Goal: Communication & Community: Ask a question

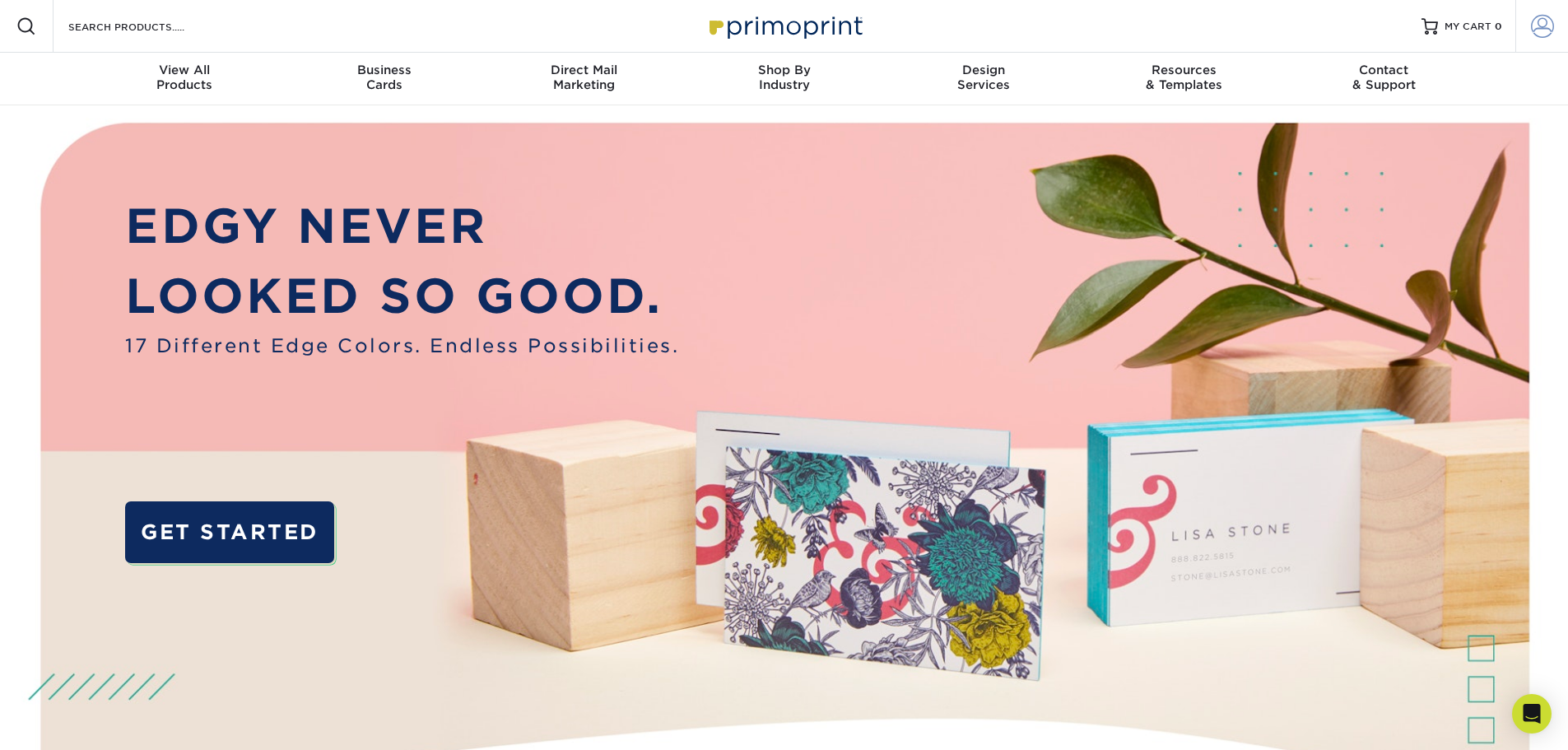
click at [1544, 29] on span at bounding box center [1542, 27] width 23 height 23
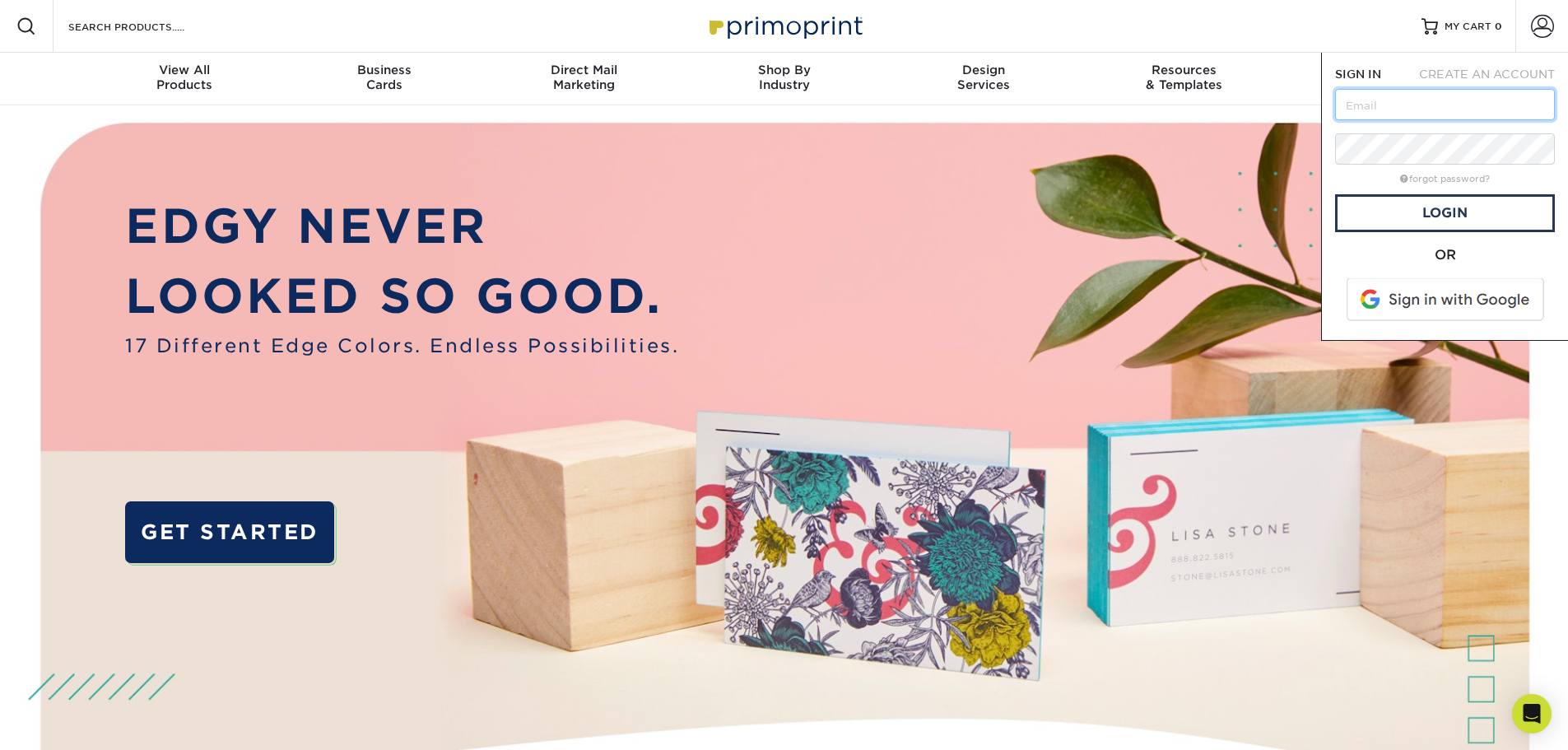
click at [1454, 102] on input "text" at bounding box center [1444, 104] width 220 height 31
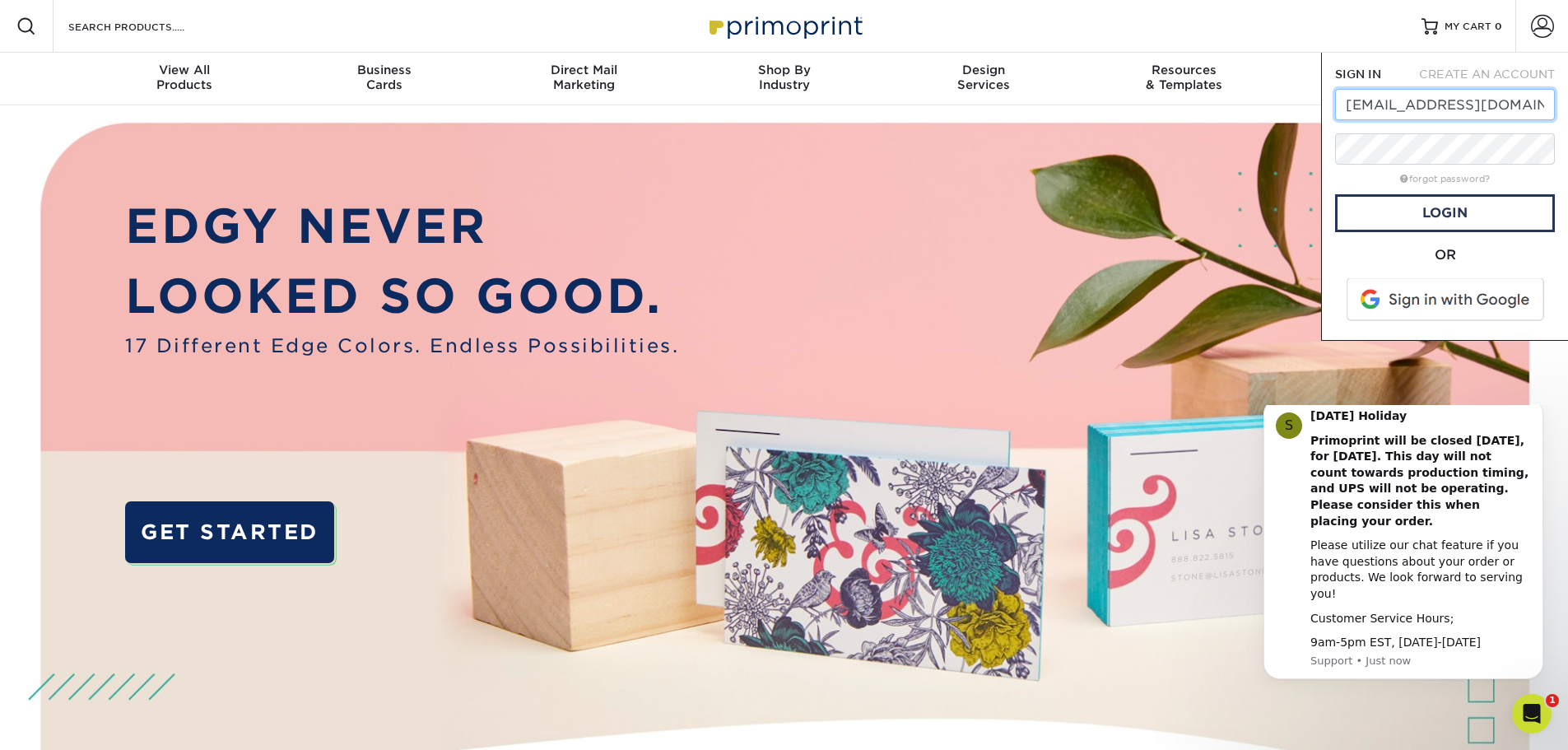
scroll to position [0, 5]
type input "deb@embryoconnections.org"
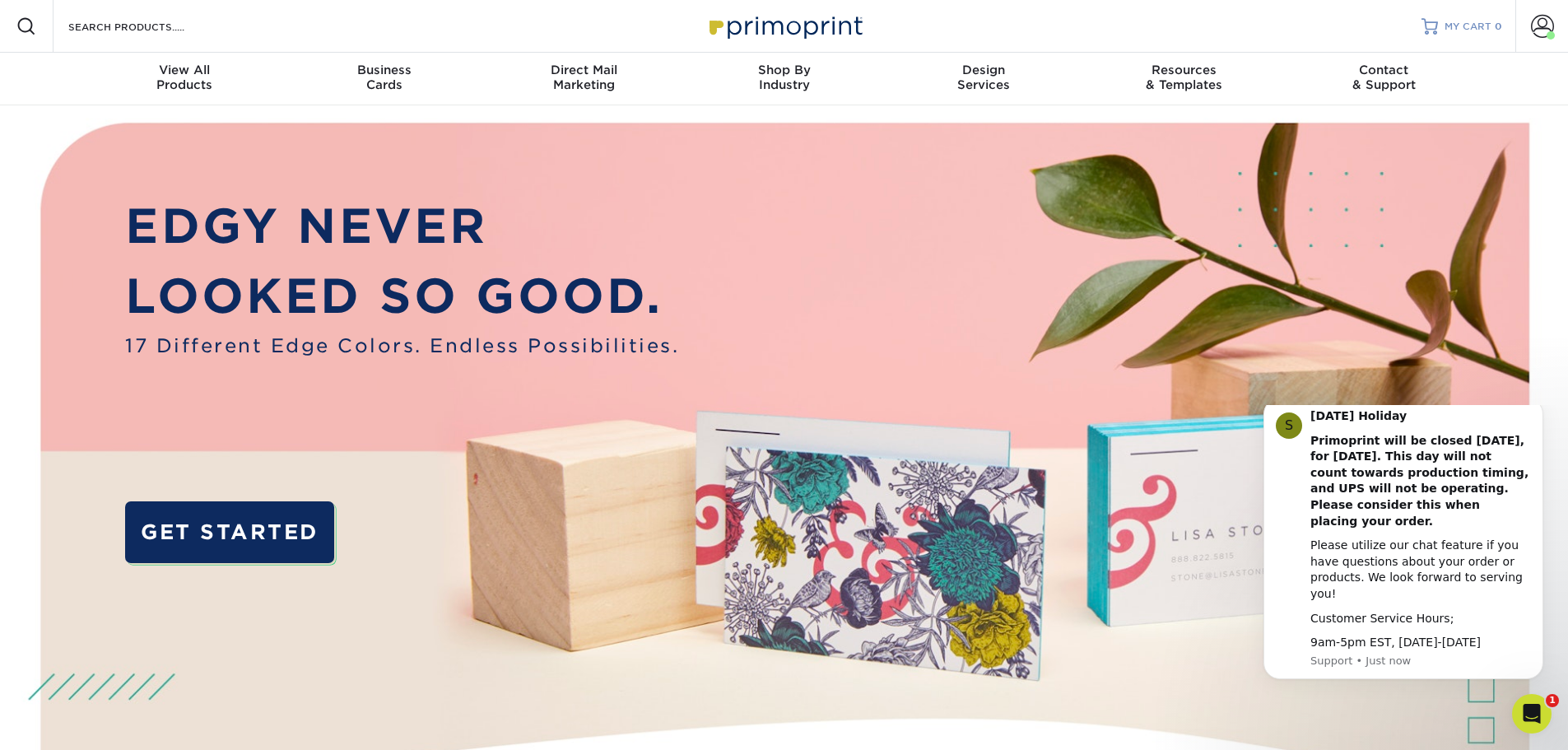
click at [1481, 25] on span "MY CART" at bounding box center [1468, 27] width 47 height 14
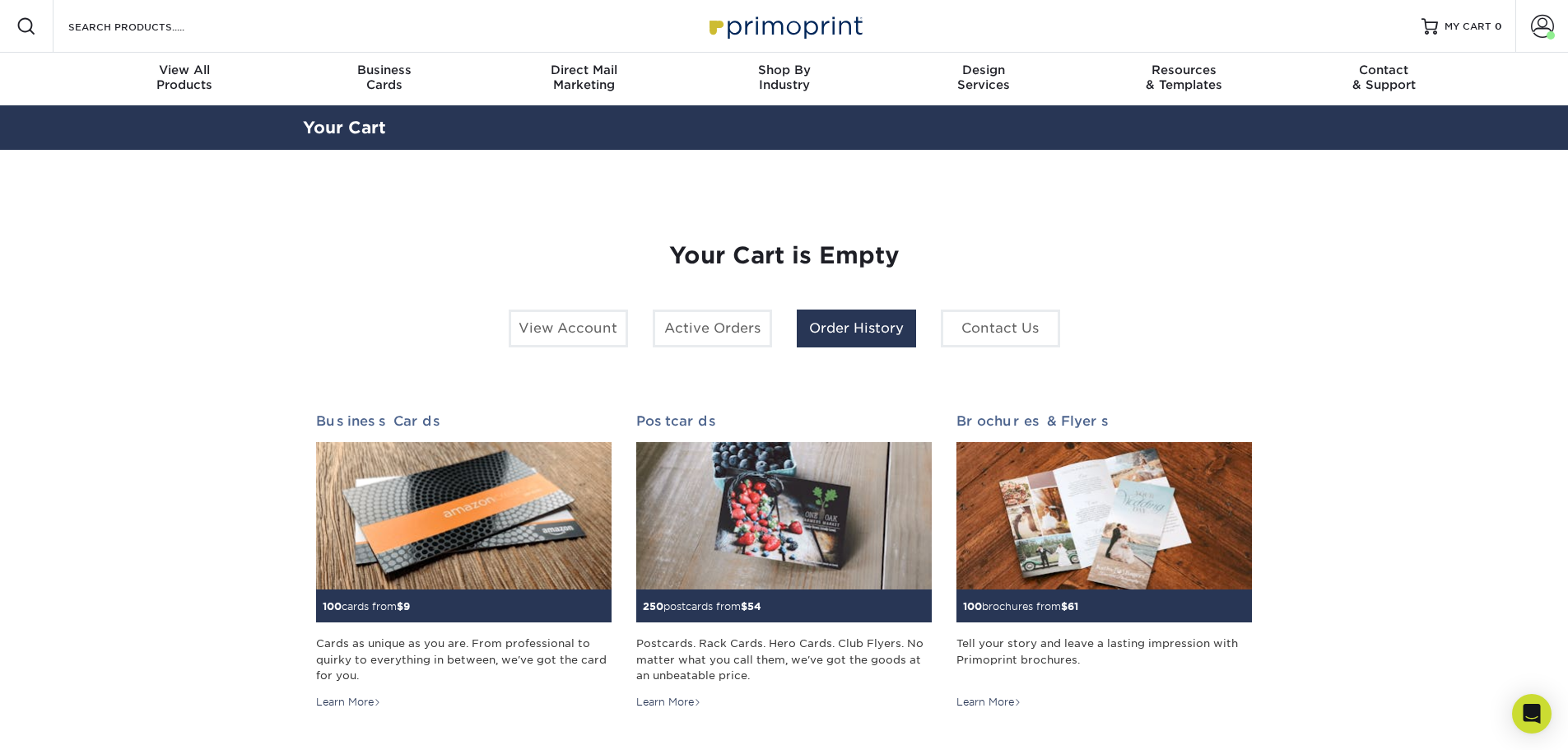
click at [875, 334] on link "Order History" at bounding box center [856, 328] width 119 height 38
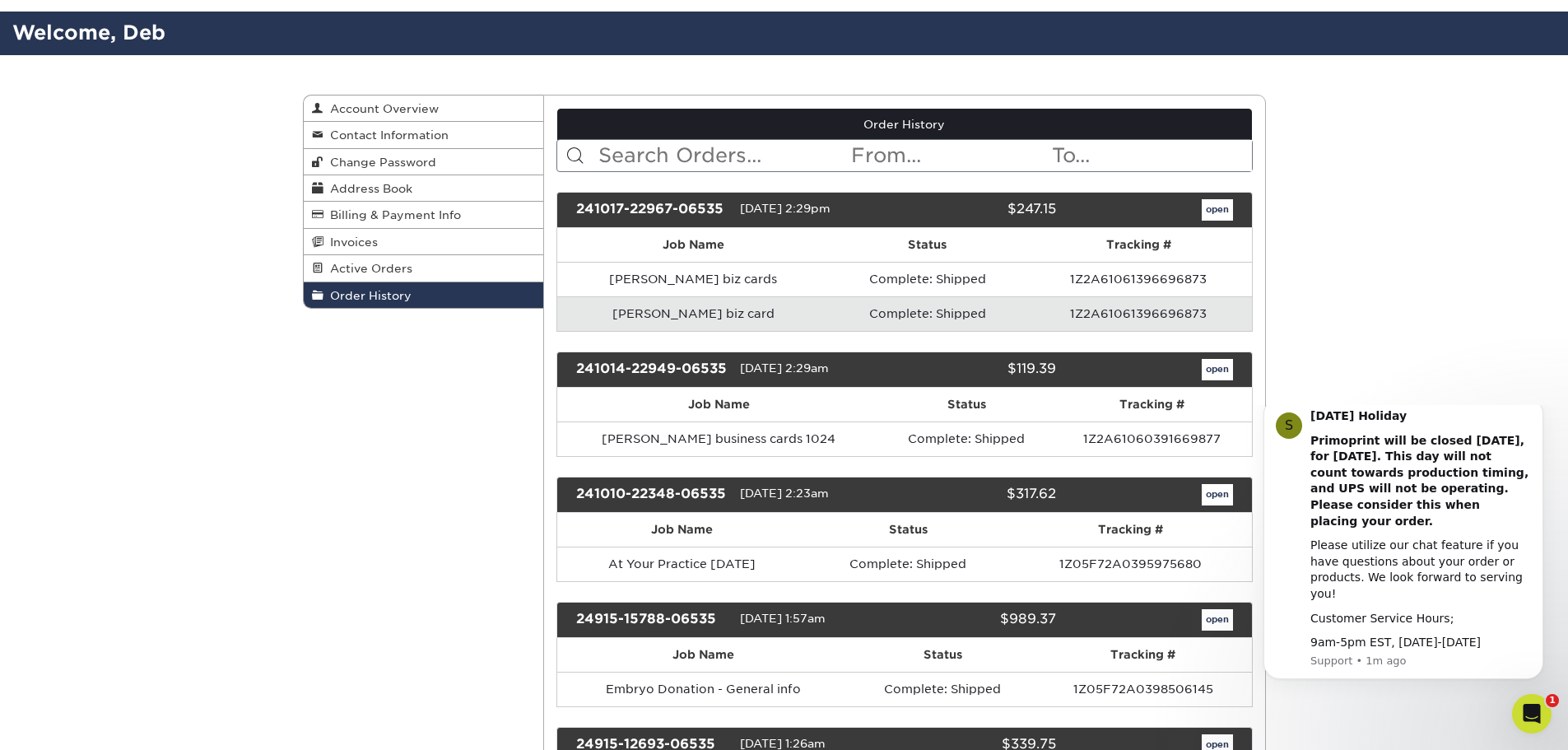
scroll to position [109, 0]
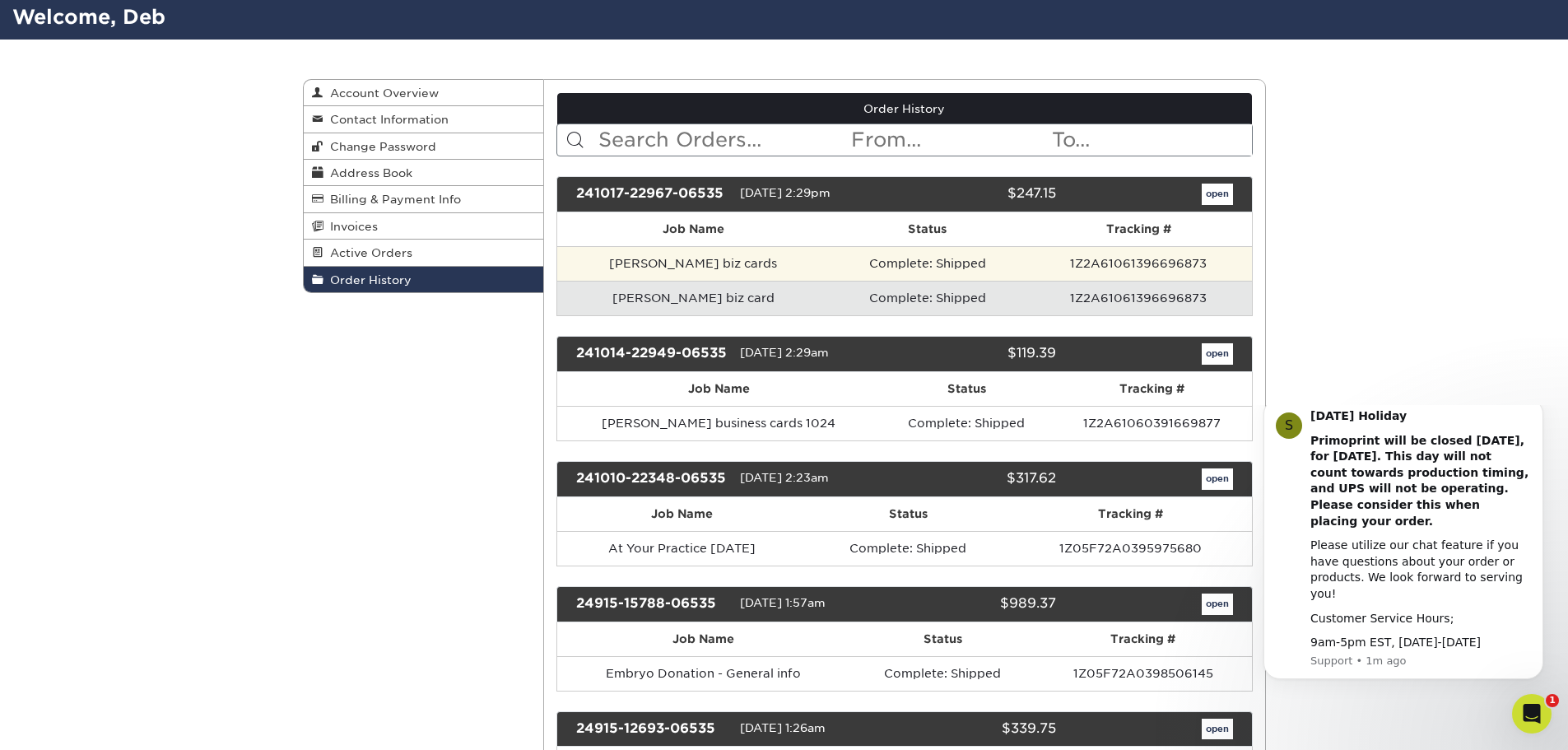
click at [963, 267] on td "Complete: Shipped" at bounding box center [927, 263] width 197 height 35
click at [1132, 254] on td "1Z2A61061396696873" at bounding box center [1138, 263] width 226 height 35
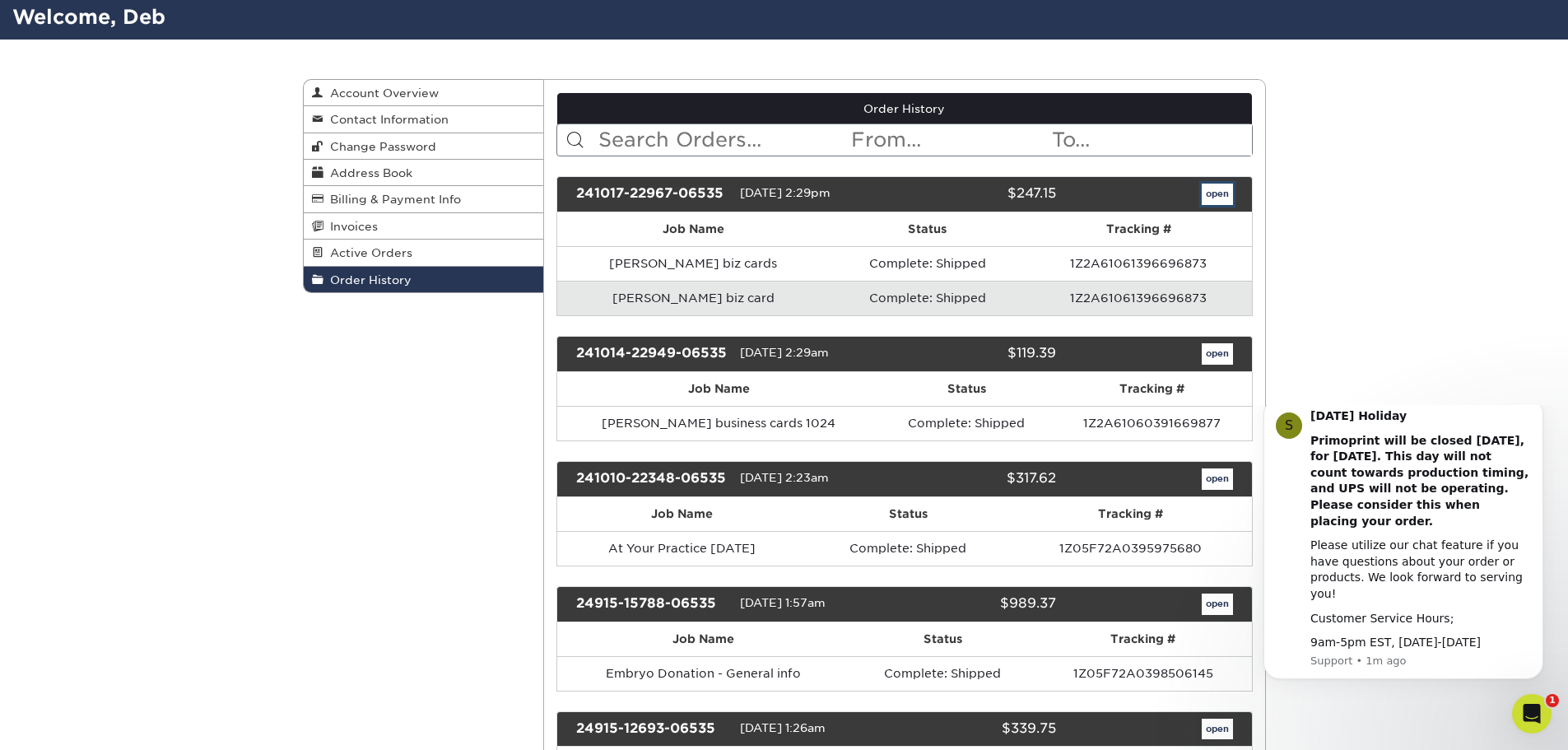
click at [1217, 200] on link "open" at bounding box center [1217, 194] width 31 height 22
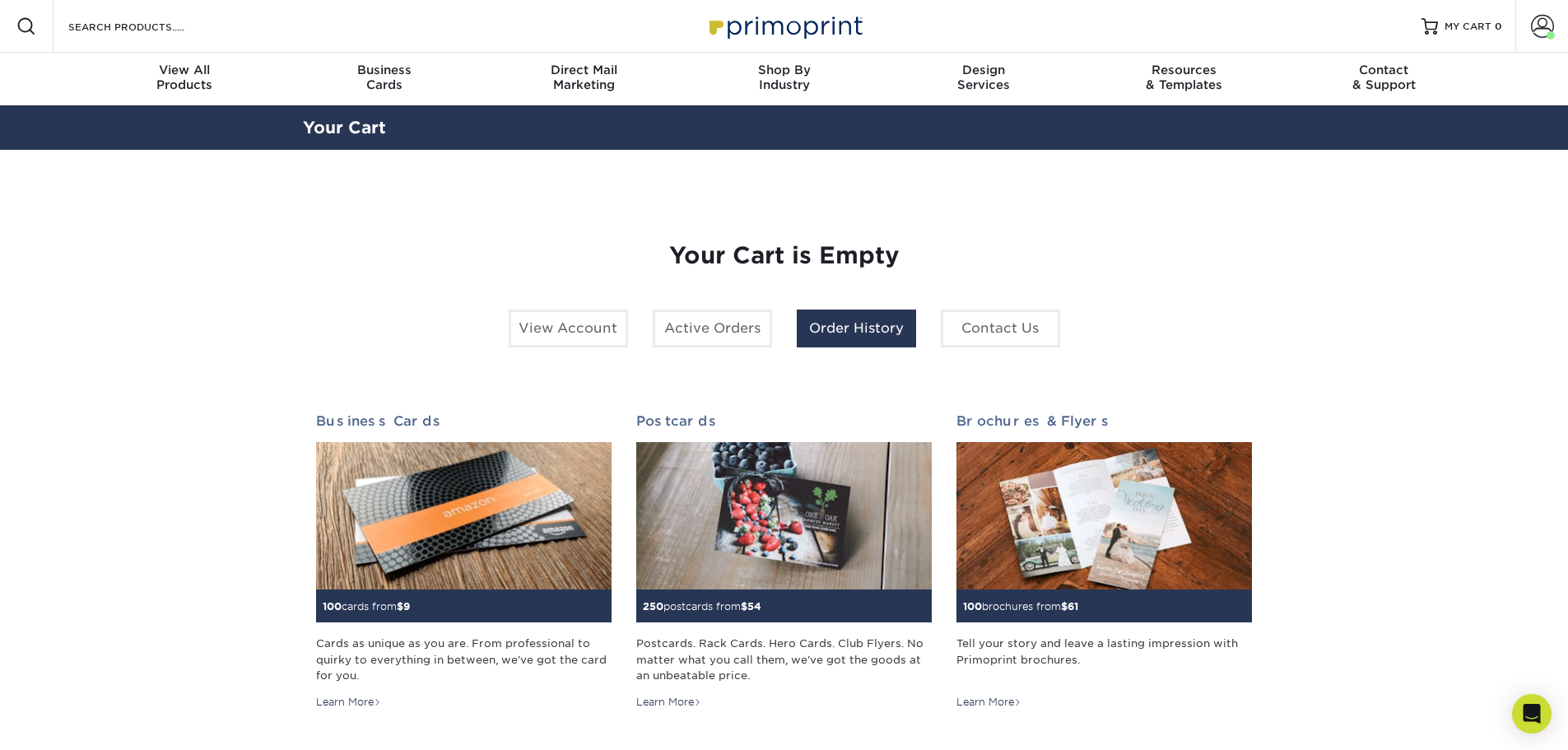
click at [847, 319] on link "Order History" at bounding box center [856, 328] width 119 height 38
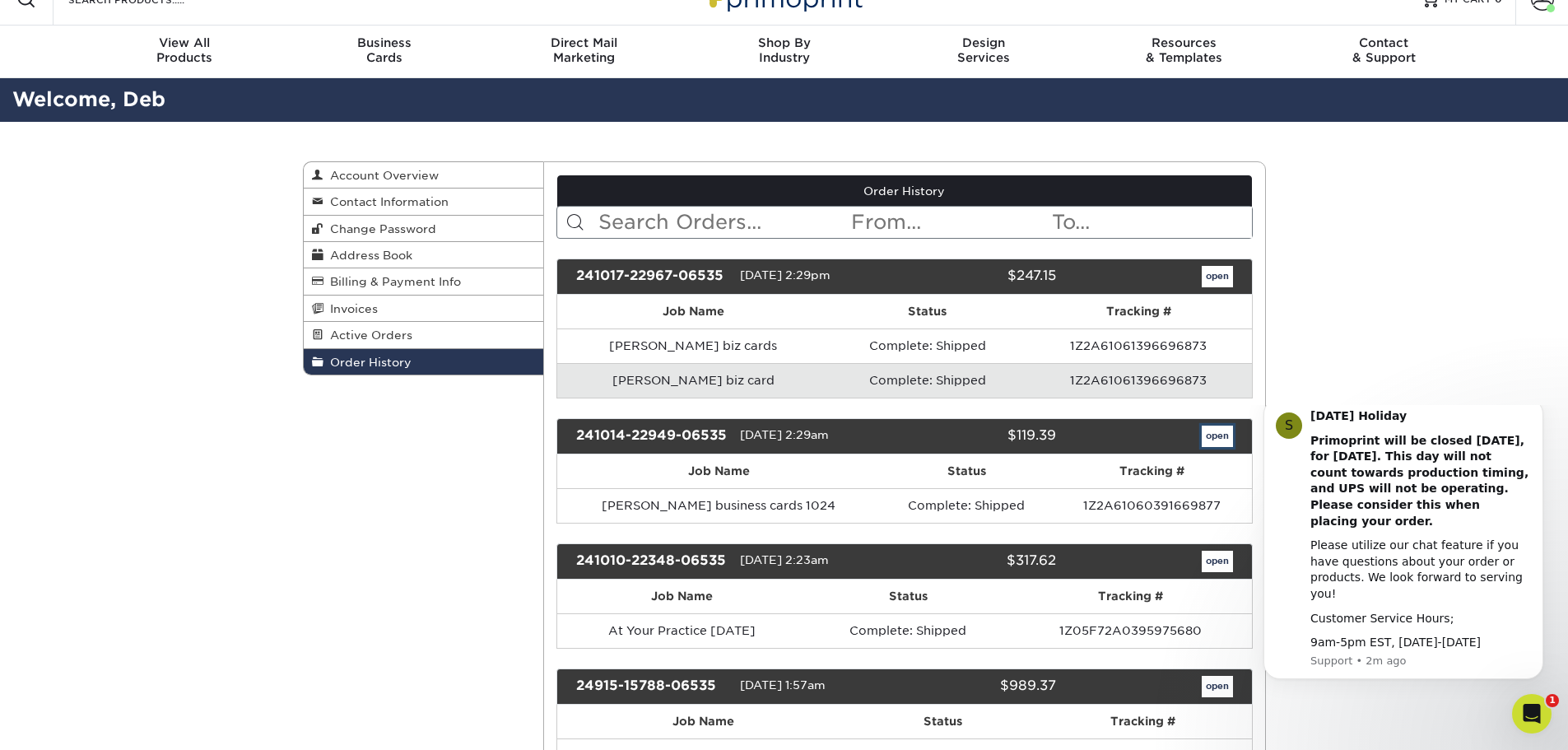
click at [1218, 442] on link "open" at bounding box center [1217, 436] width 31 height 22
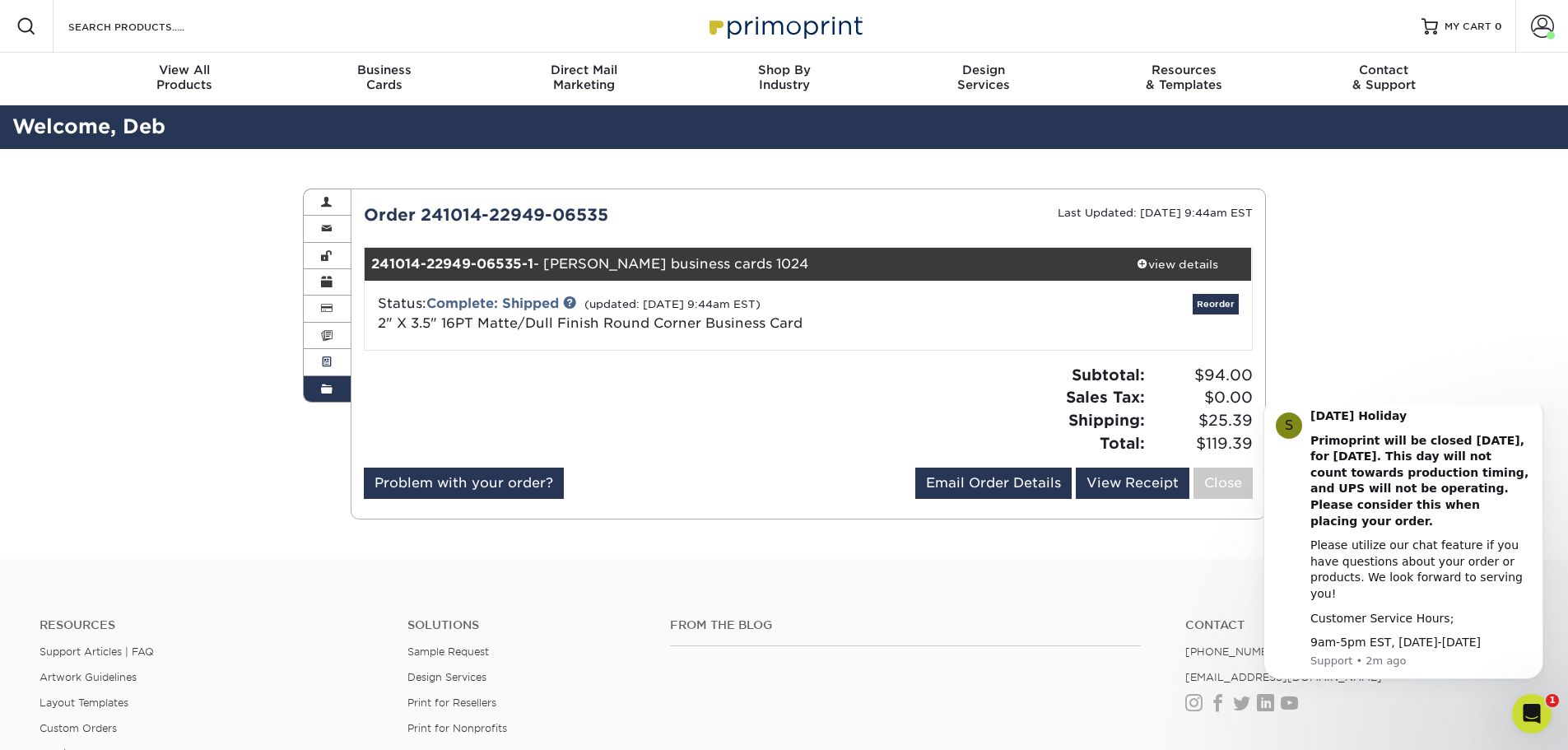
click at [335, 358] on link "Active Orders" at bounding box center [327, 361] width 47 height 26
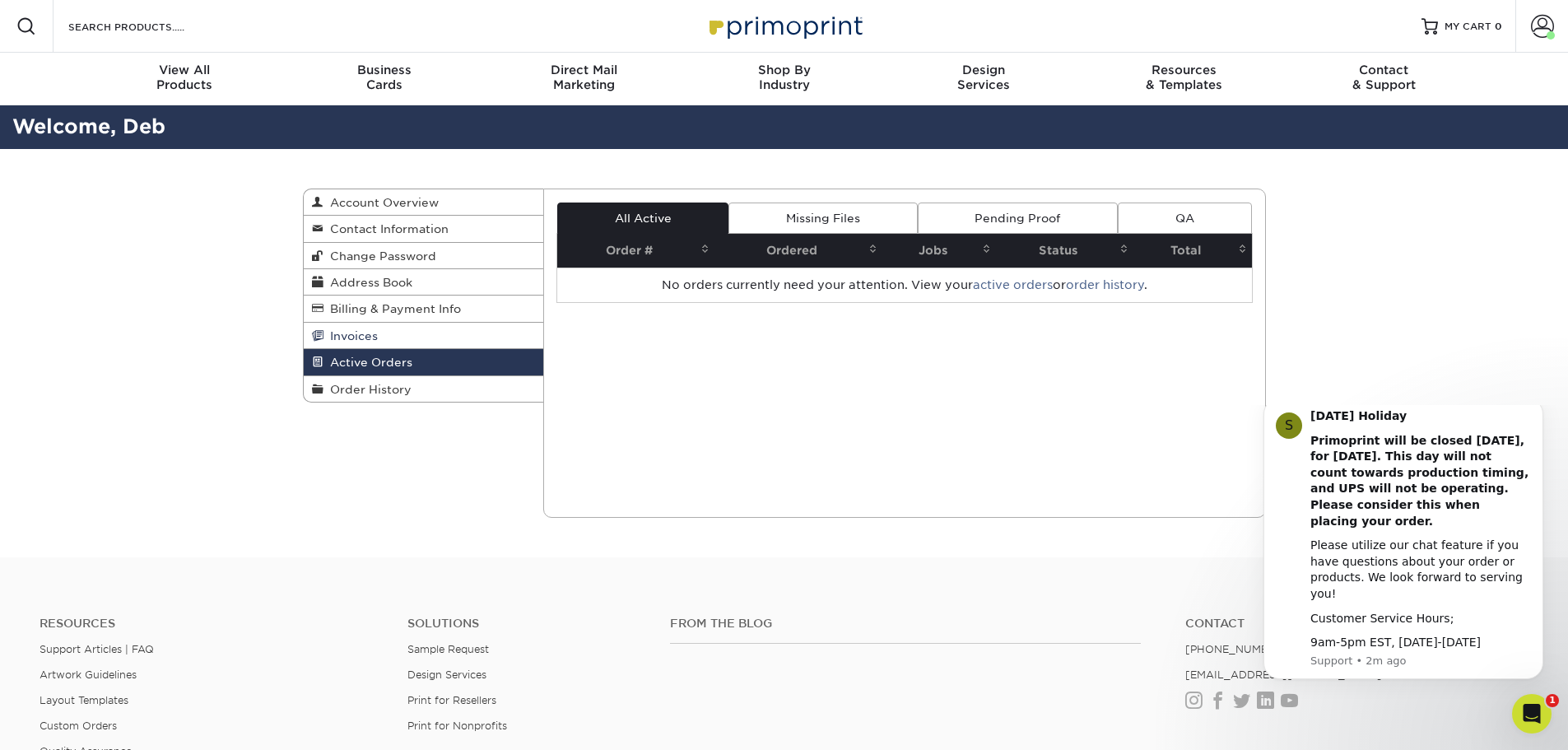
click at [340, 340] on span "Invoices" at bounding box center [350, 335] width 55 height 13
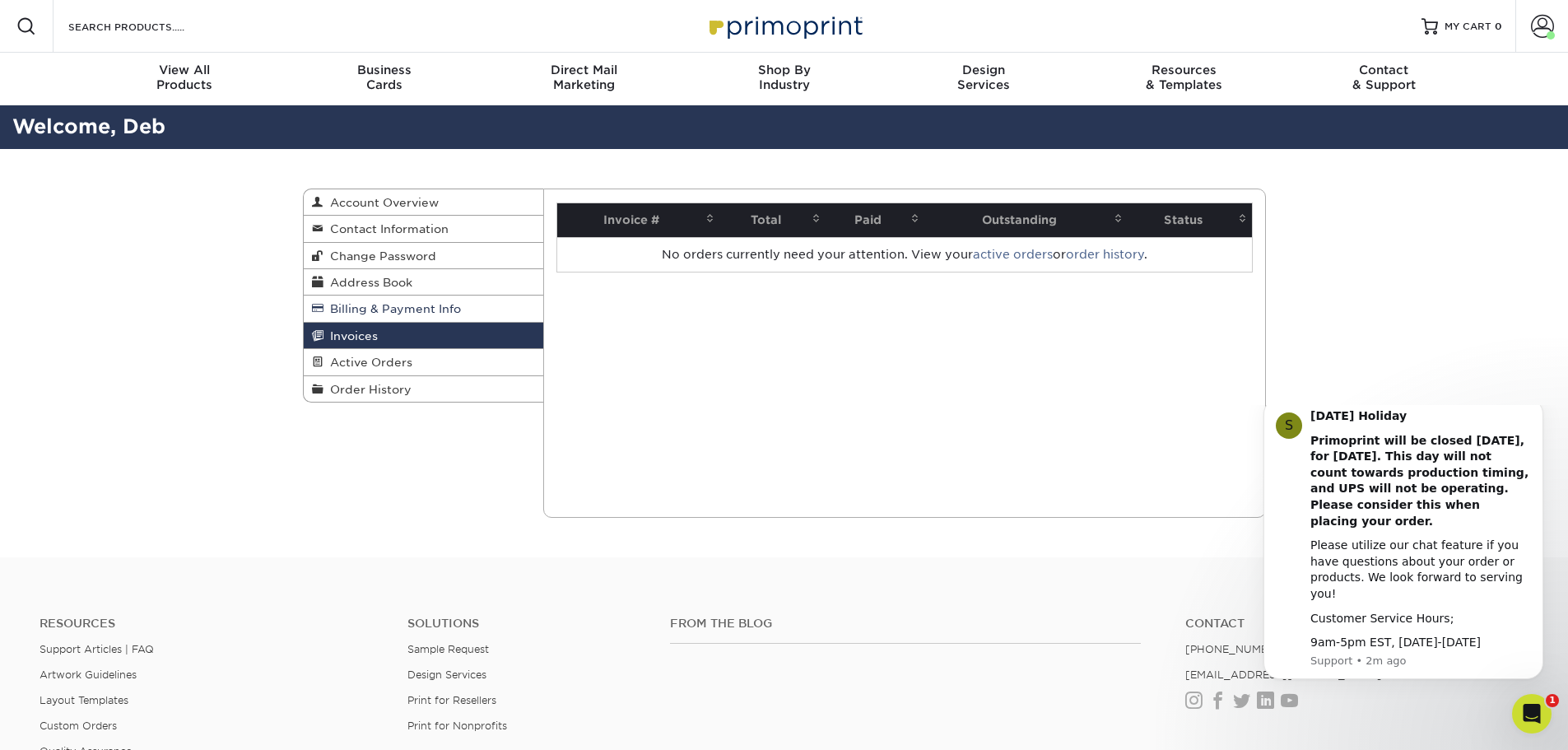
click at [348, 310] on span "Billing & Payment Info" at bounding box center [392, 308] width 137 height 13
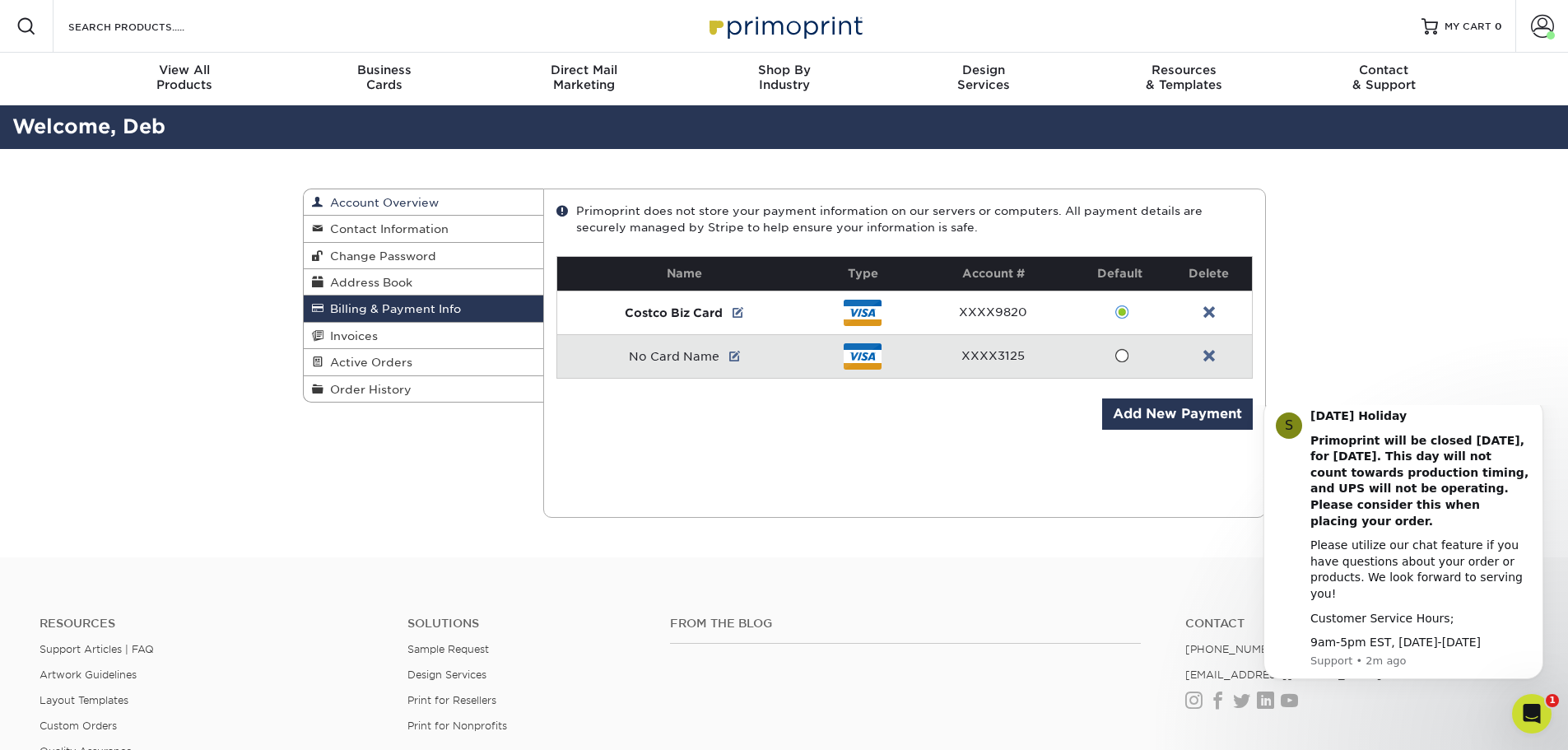
click at [374, 201] on span "Account Overview" at bounding box center [381, 203] width 116 height 13
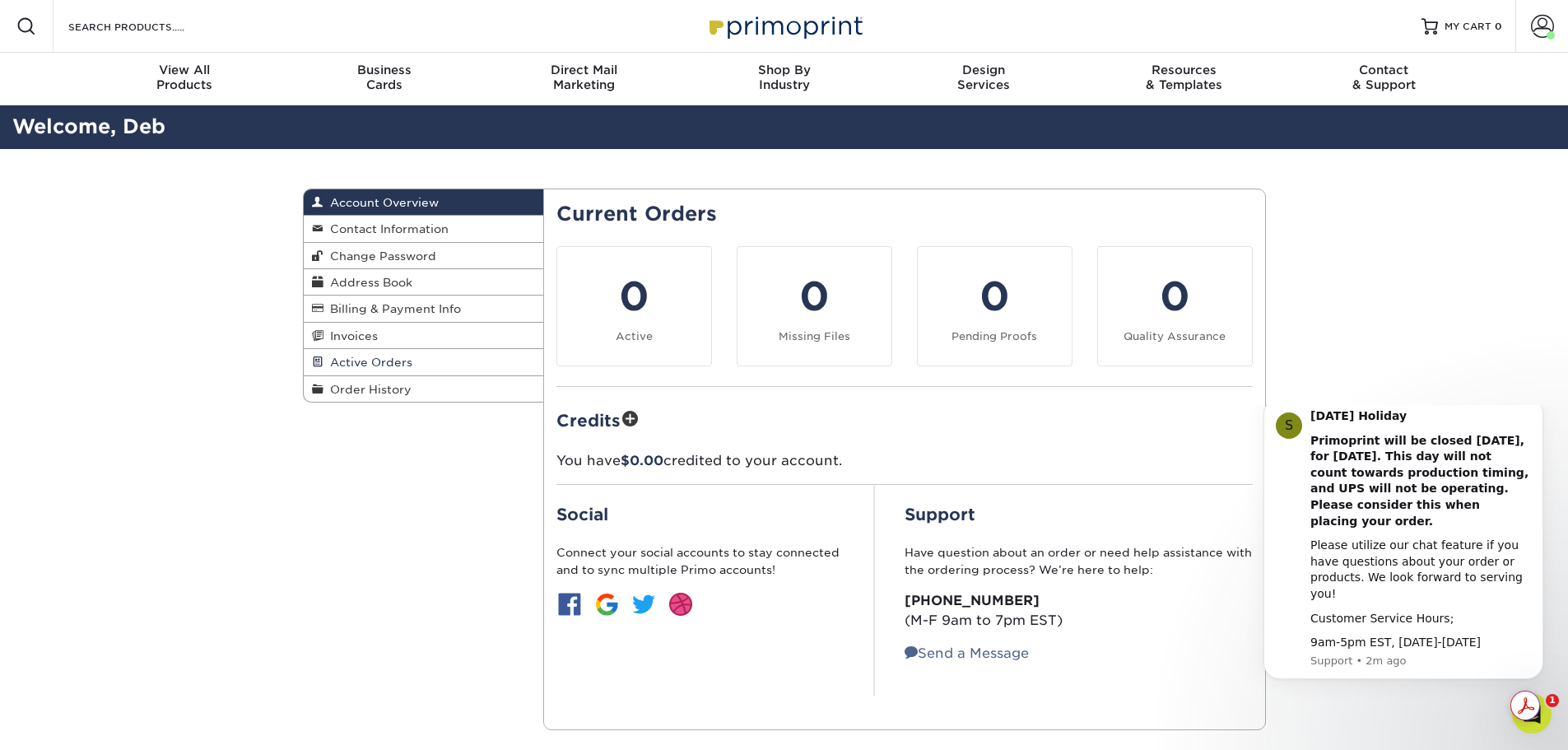
click at [410, 357] on link "Active Orders" at bounding box center [424, 361] width 240 height 26
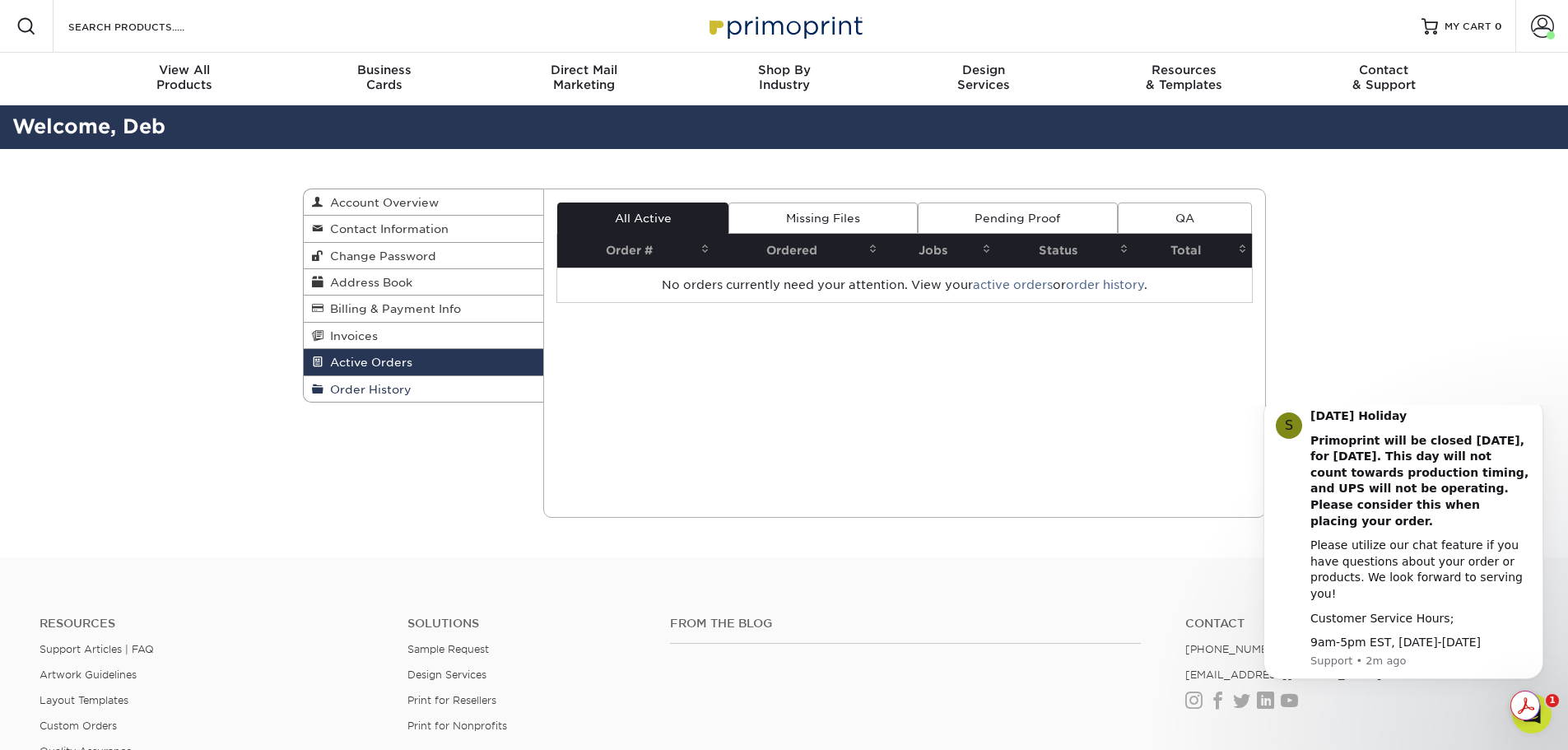
click at [402, 390] on span "Order History" at bounding box center [367, 389] width 88 height 13
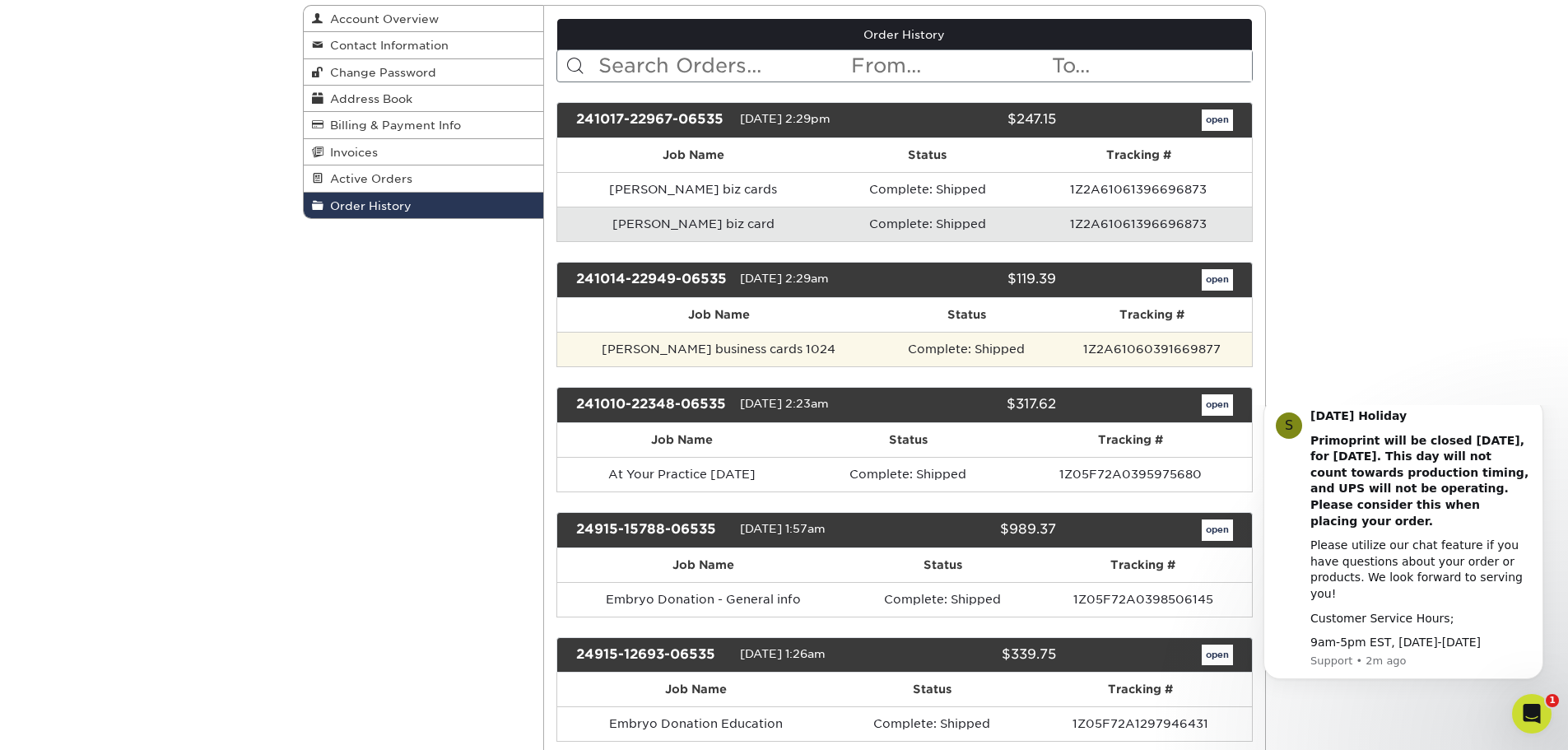
scroll to position [193, 0]
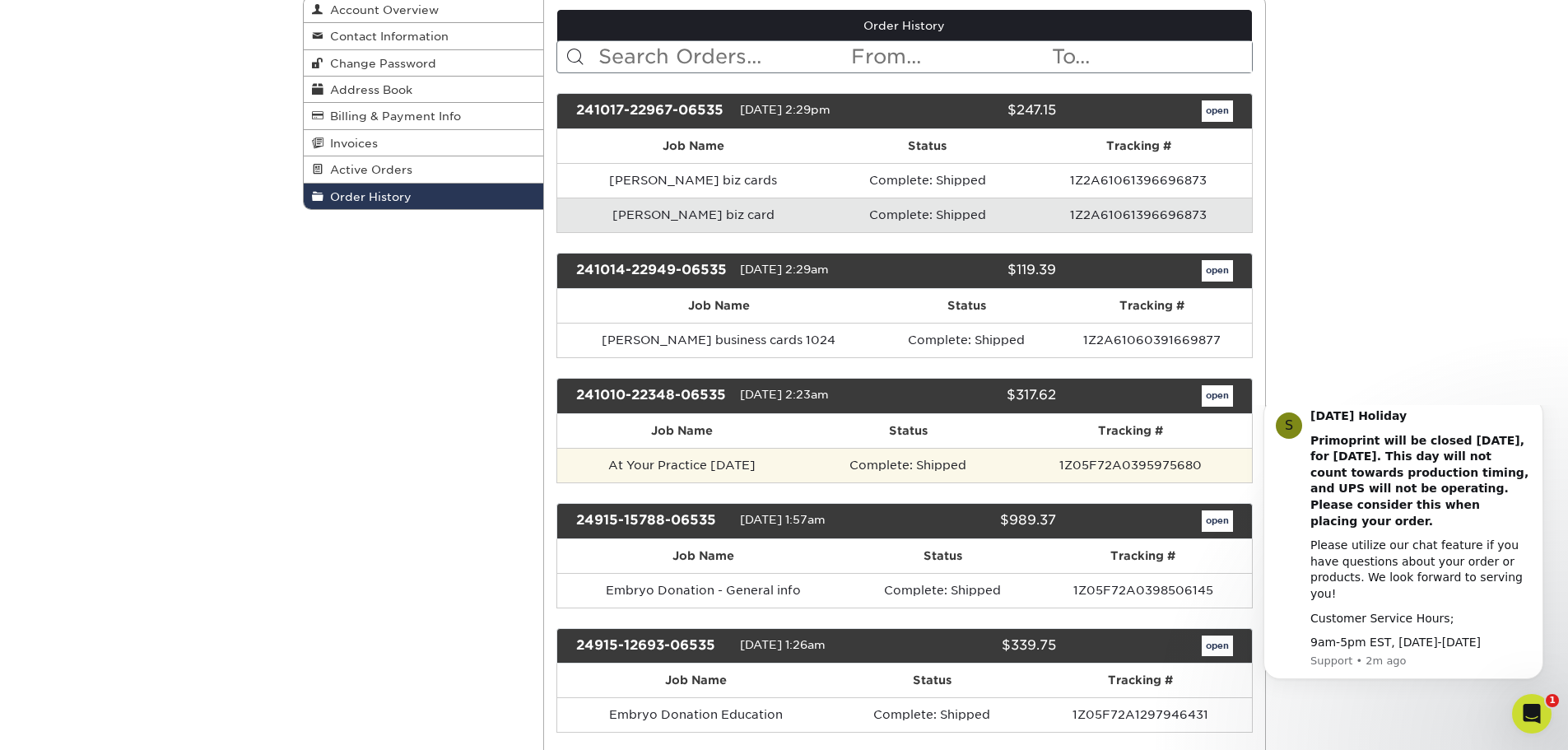
click at [960, 463] on td "Complete: Shipped" at bounding box center [908, 465] width 203 height 35
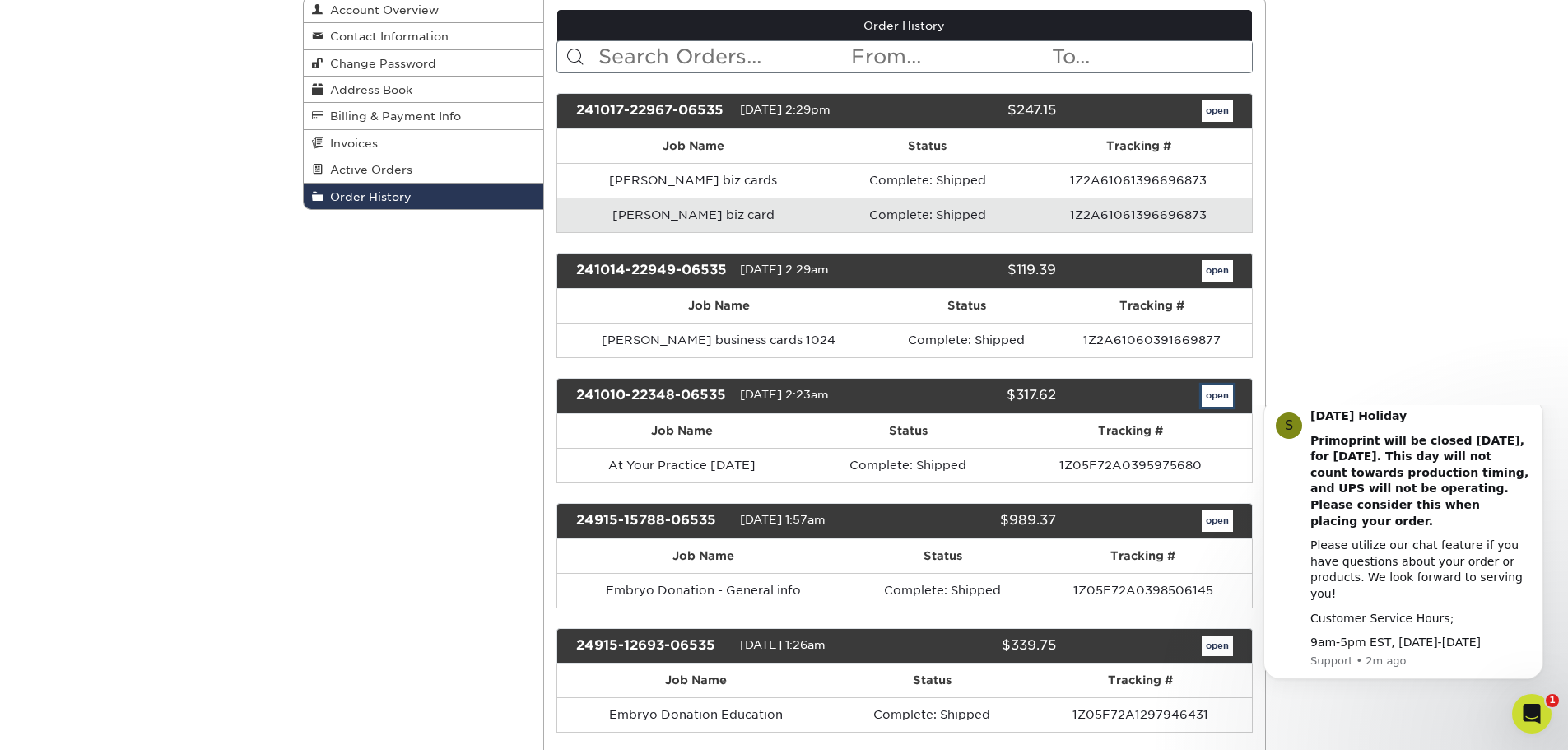
click at [1219, 394] on link "open" at bounding box center [1217, 396] width 31 height 22
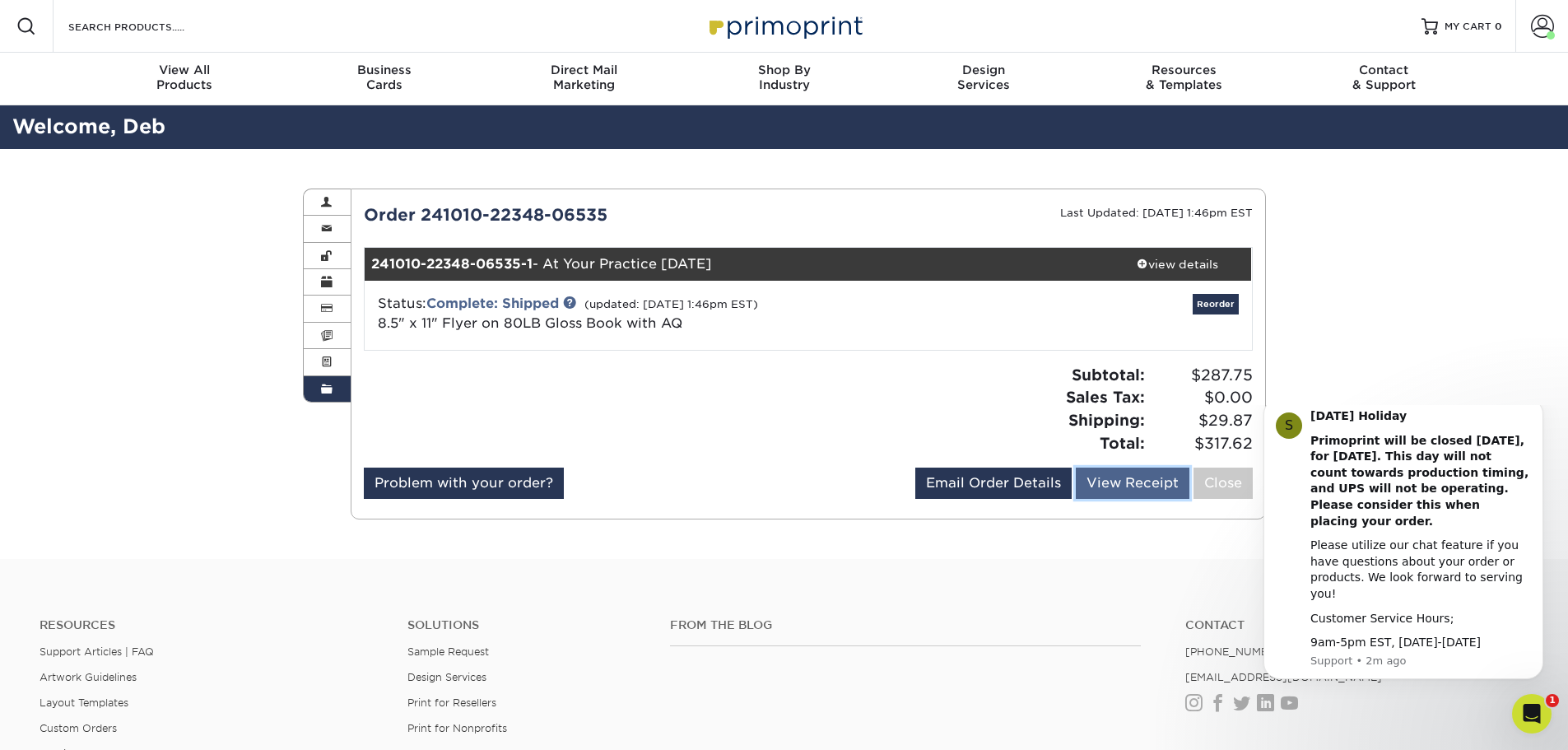
click at [1141, 484] on link "View Receipt" at bounding box center [1132, 483] width 114 height 31
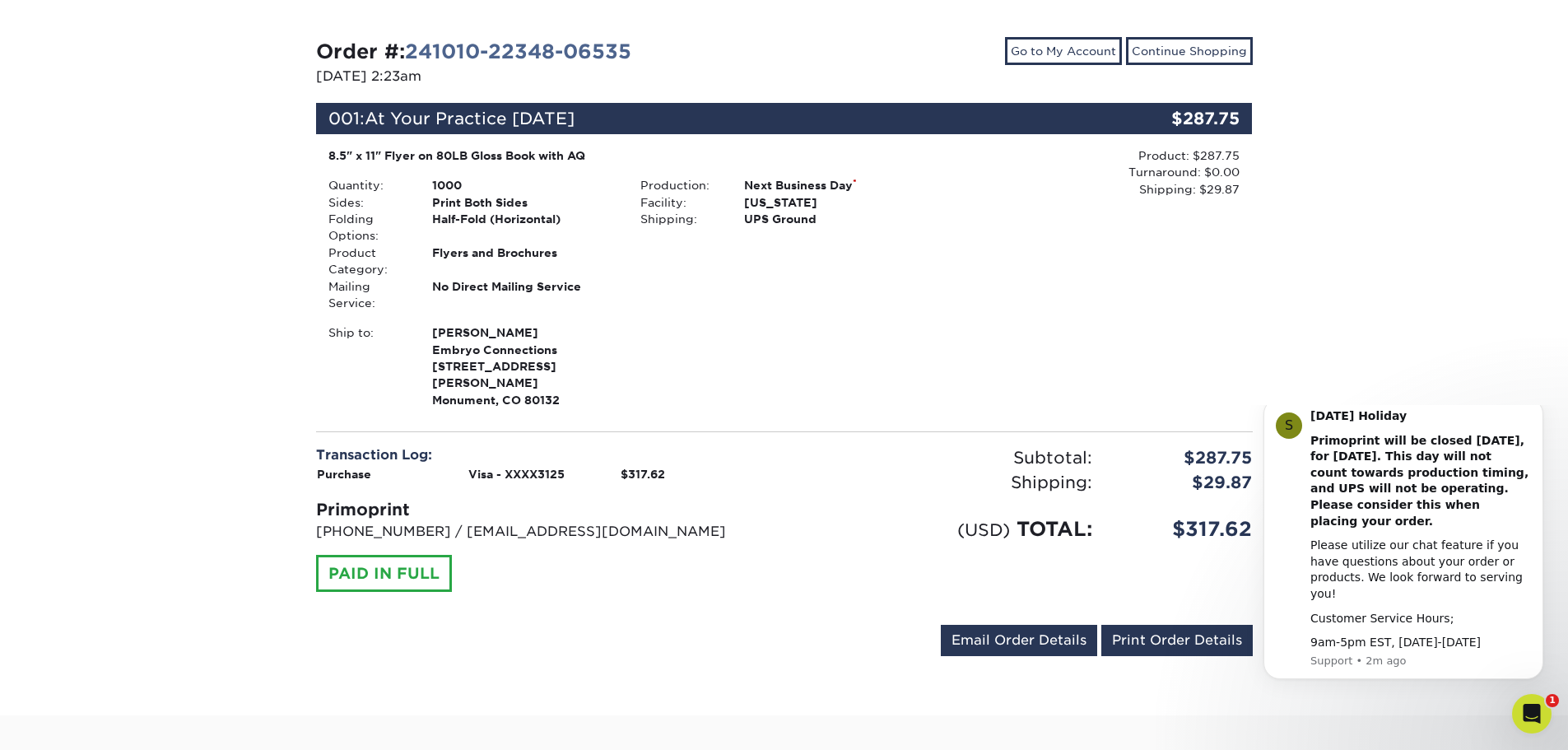
scroll to position [192, 0]
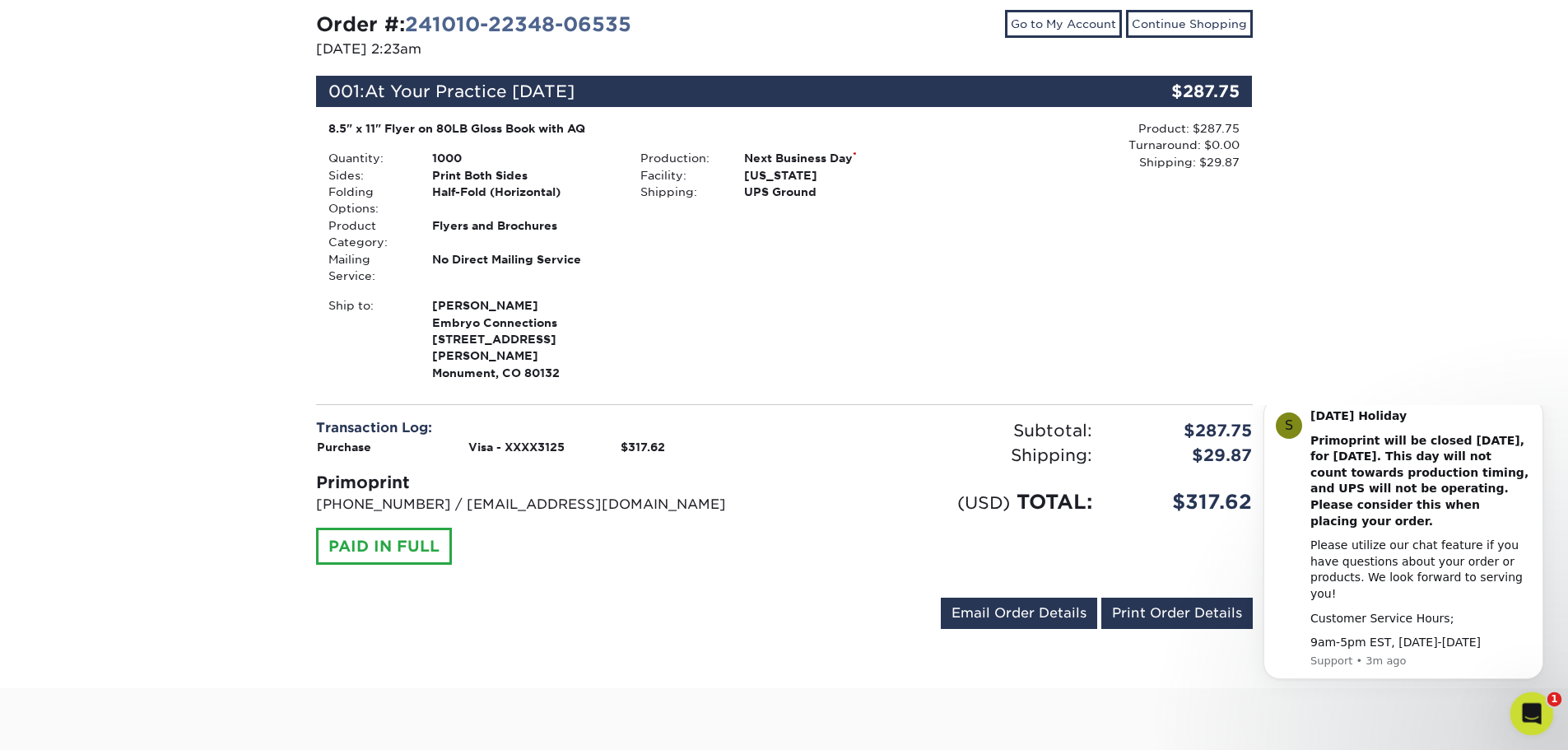
click at [1530, 705] on icon "Open Intercom Messenger" at bounding box center [1529, 711] width 27 height 27
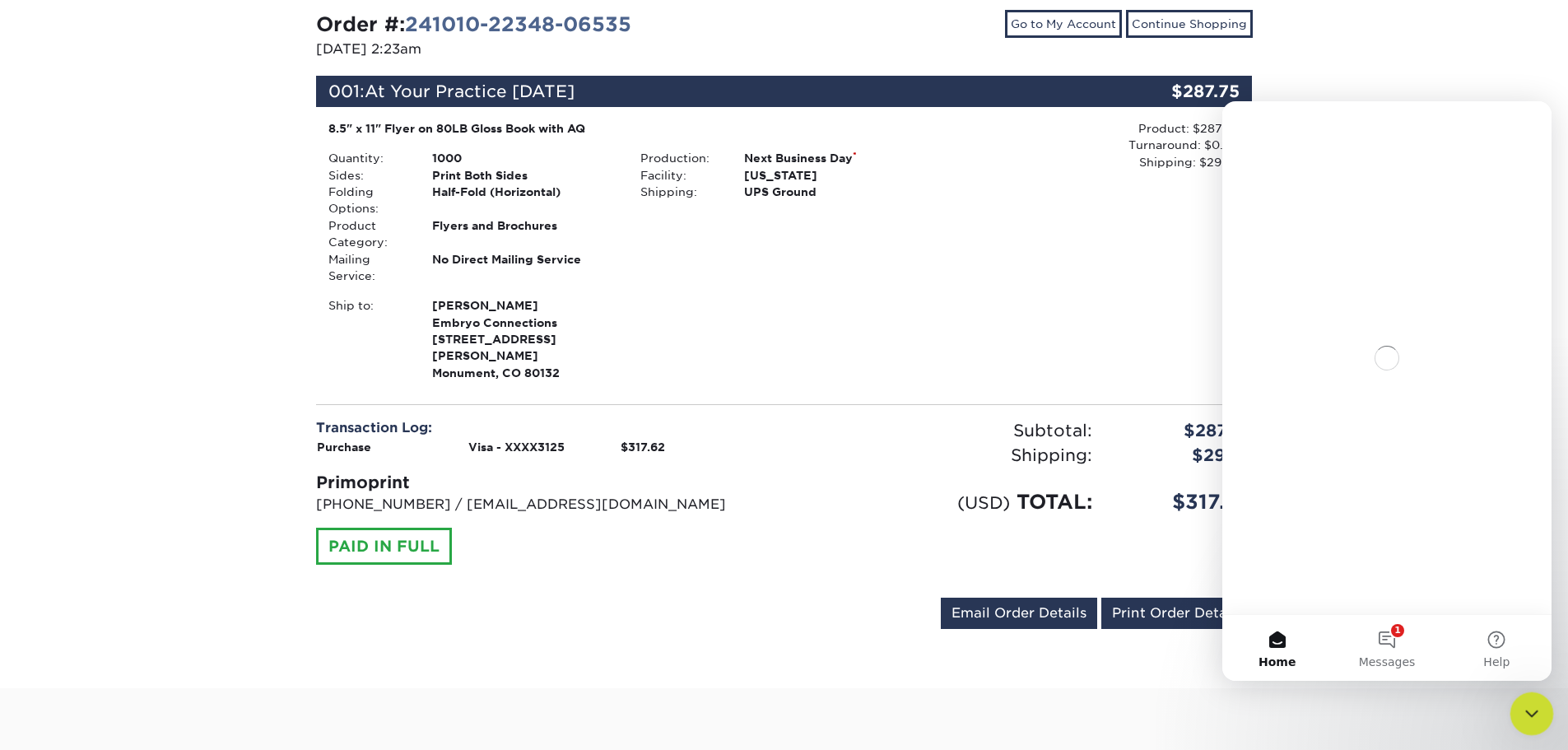
scroll to position [0, 0]
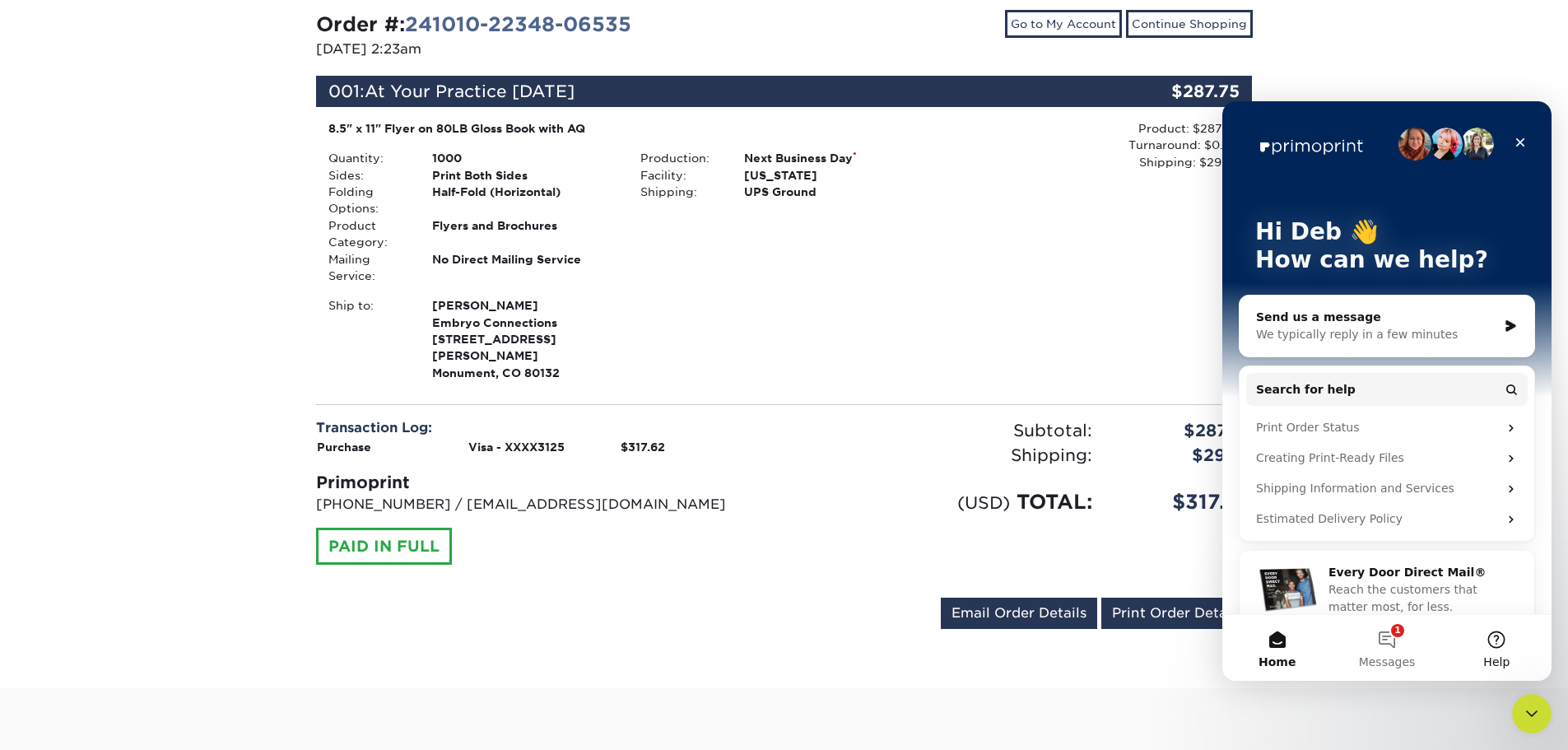
click at [1499, 647] on button "Help" at bounding box center [1496, 647] width 109 height 65
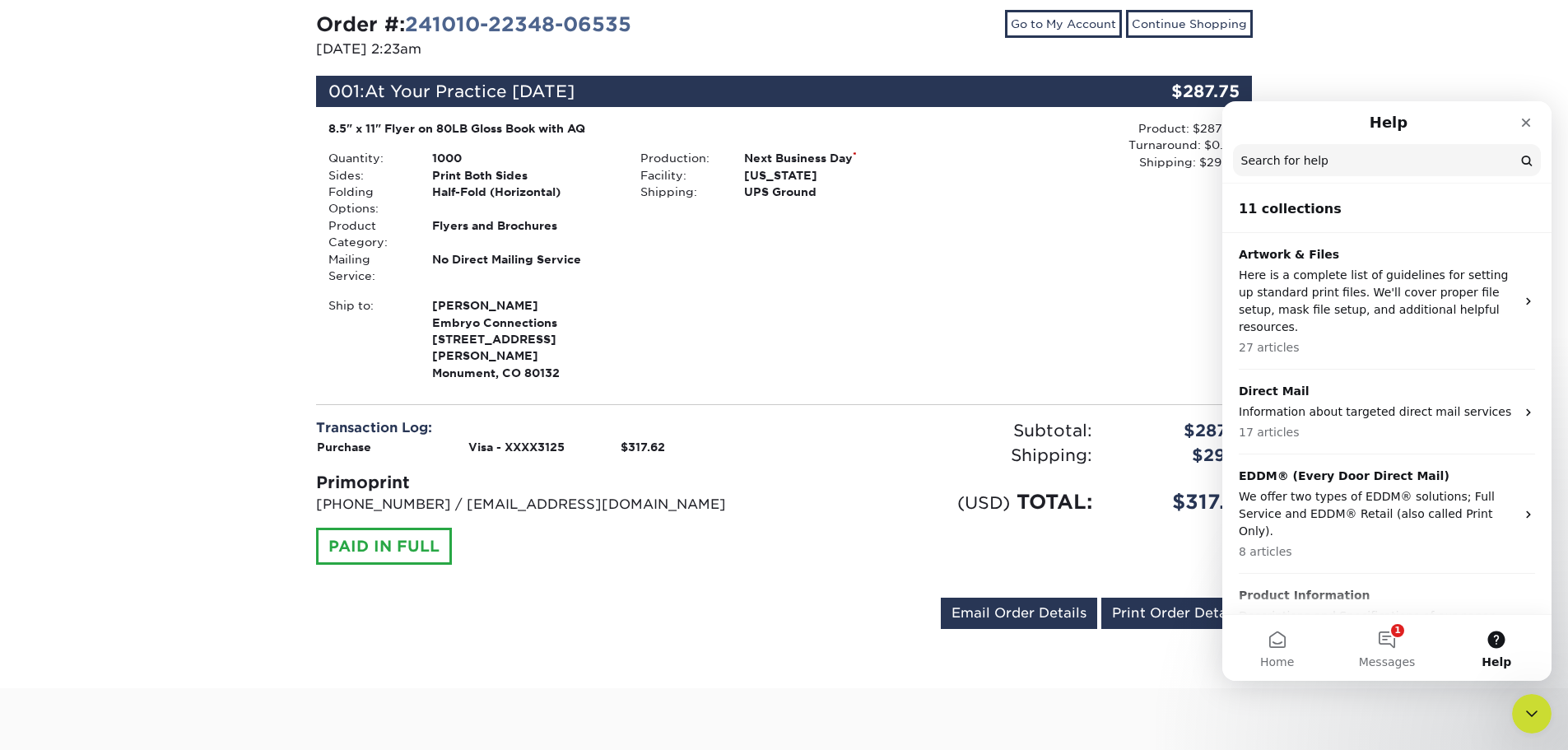
click at [853, 313] on div "Ship to: [PERSON_NAME] Embryo Connections [STREET_ADDRESS][PERSON_NAME]" at bounding box center [628, 340] width 625 height 84
drag, startPoint x: 68, startPoint y: 539, endPoint x: 1145, endPoint y: 599, distance: 1078.7
click at [1145, 599] on link "Print Order Details" at bounding box center [1176, 613] width 151 height 31
click at [1380, 639] on button "1 Messages" at bounding box center [1386, 647] width 109 height 65
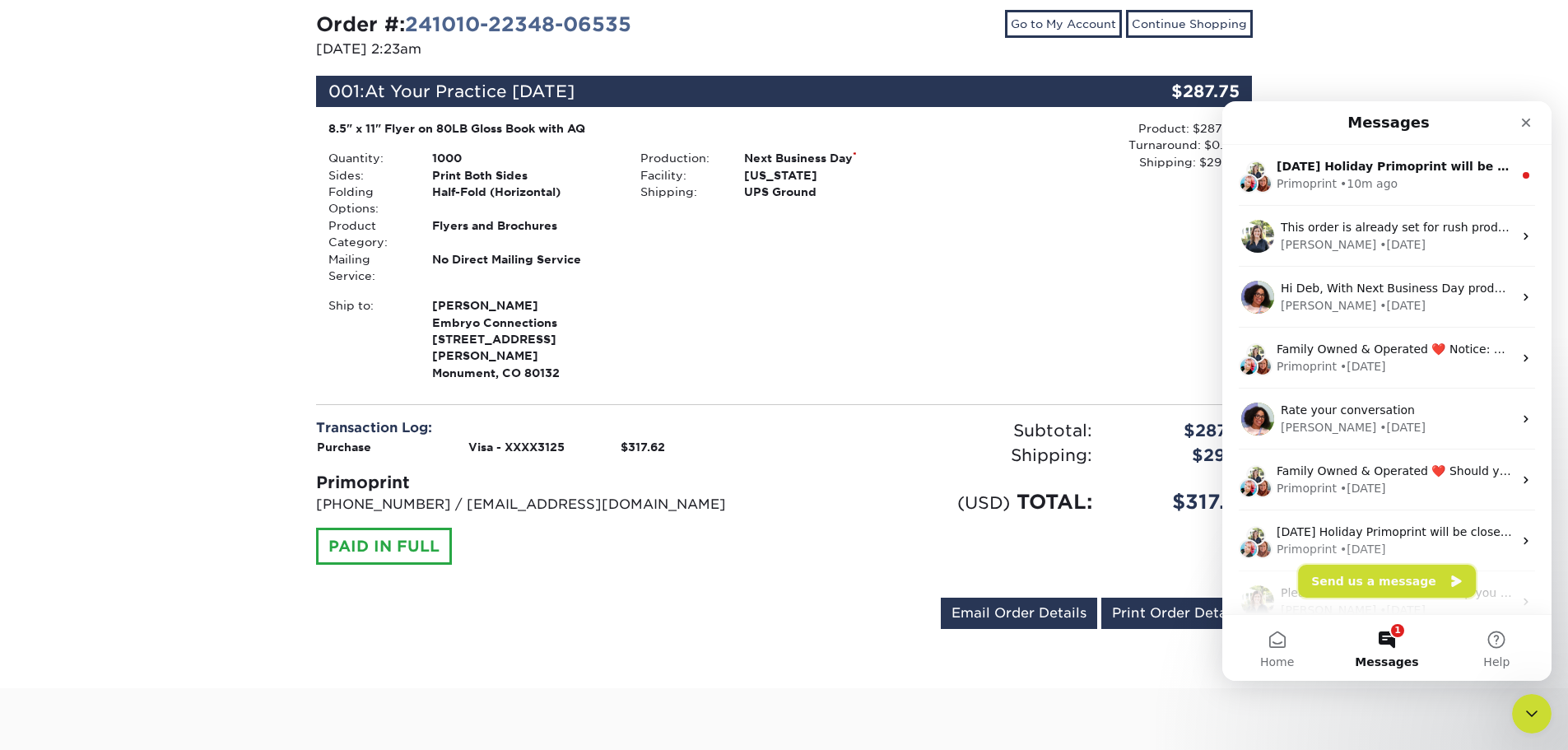
click at [1379, 579] on button "Send us a message" at bounding box center [1386, 581] width 177 height 33
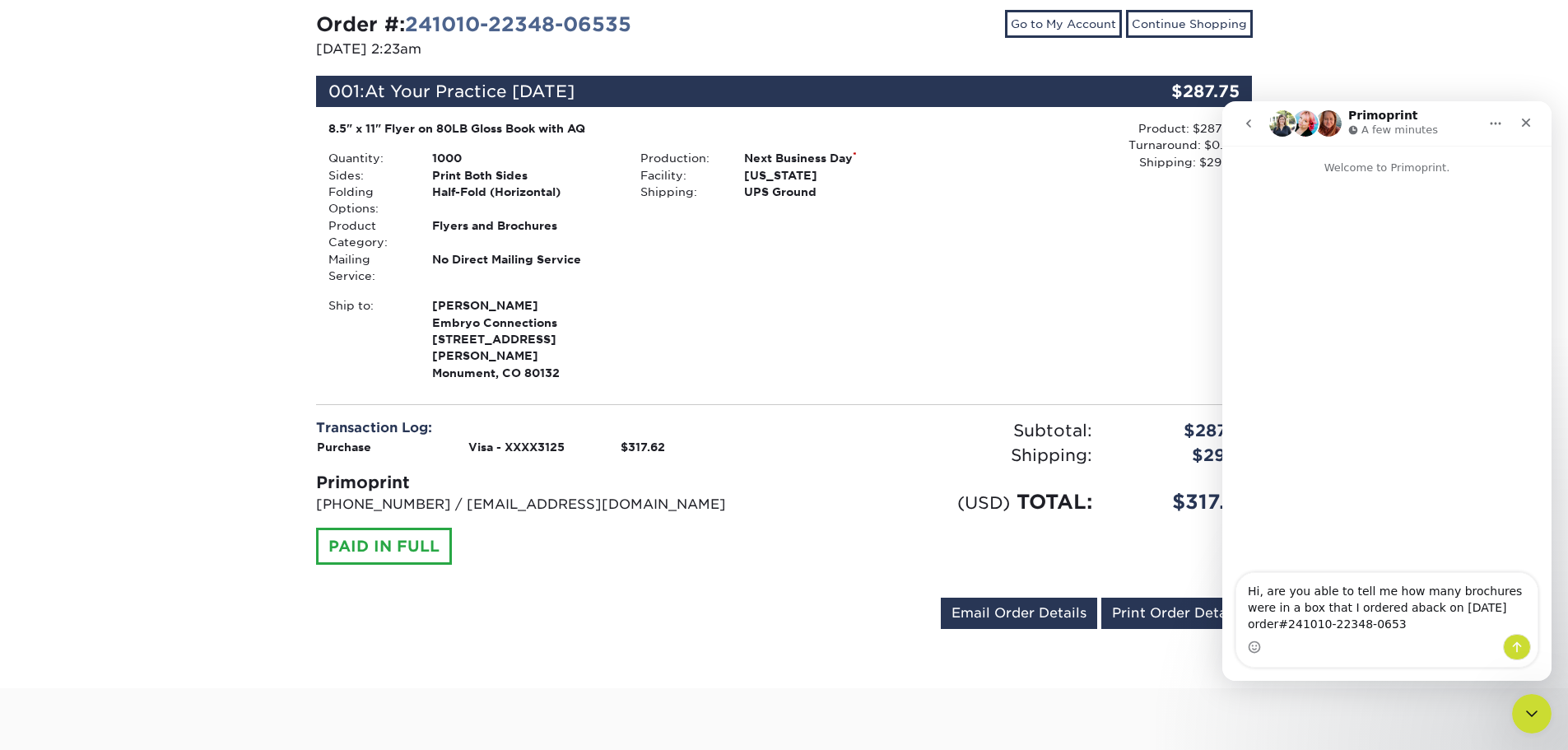
type textarea "Hi, are you able to tell me how many brochures were in a box that I ordered aba…"
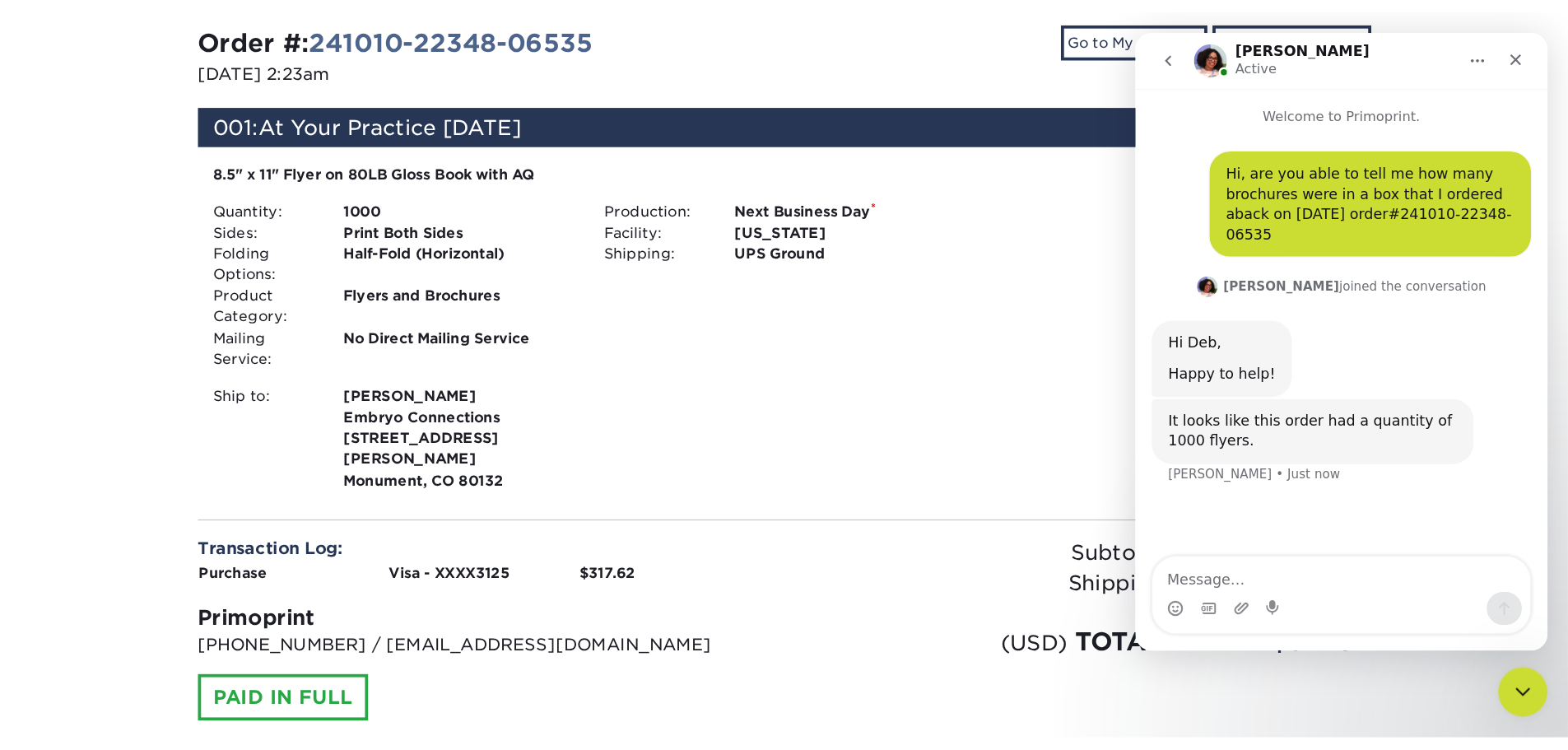
scroll to position [192, 0]
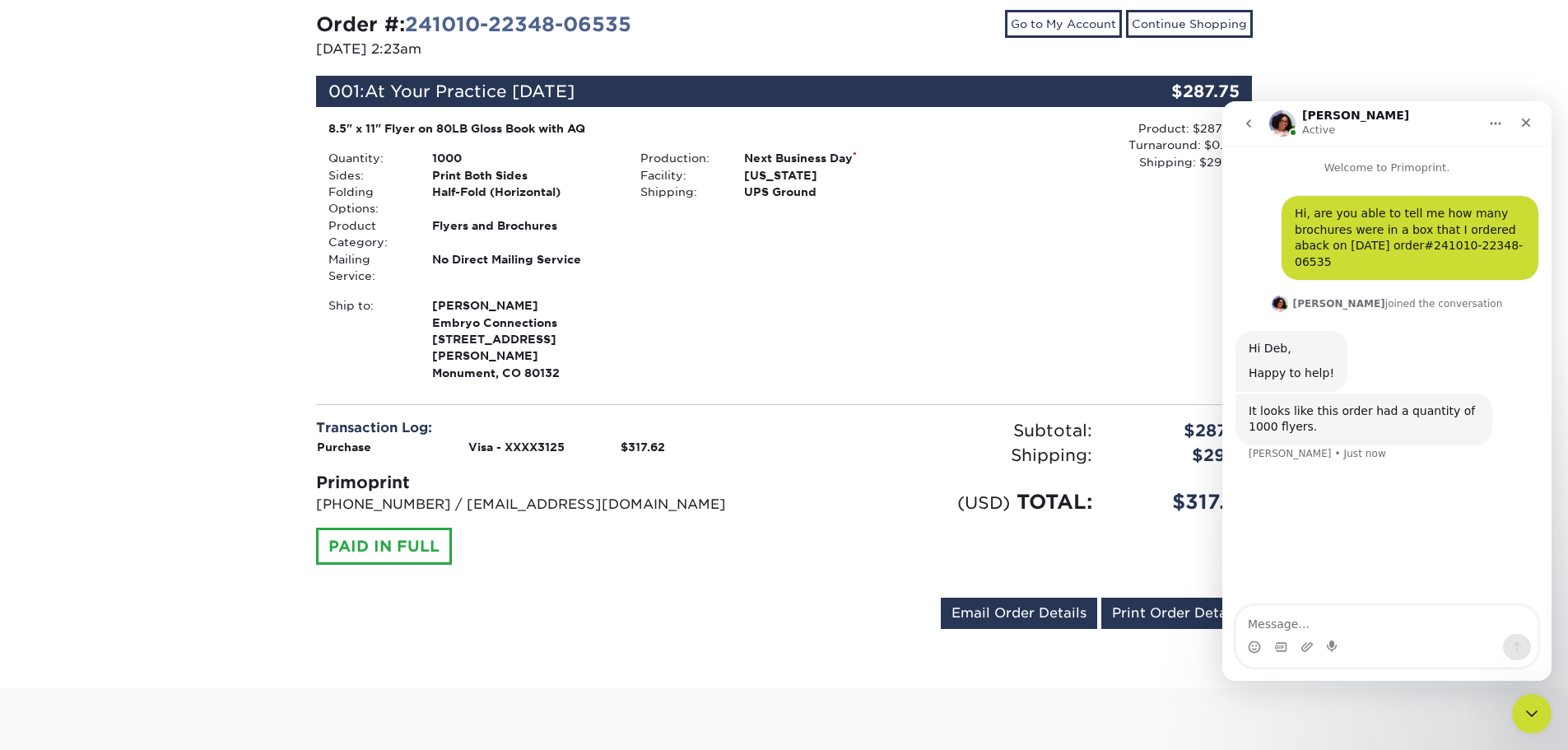
click at [1328, 614] on textarea "Message…" at bounding box center [1386, 619] width 301 height 28
type textarea "I did see that, do you know how many boxes were shipped to me to complete that …"
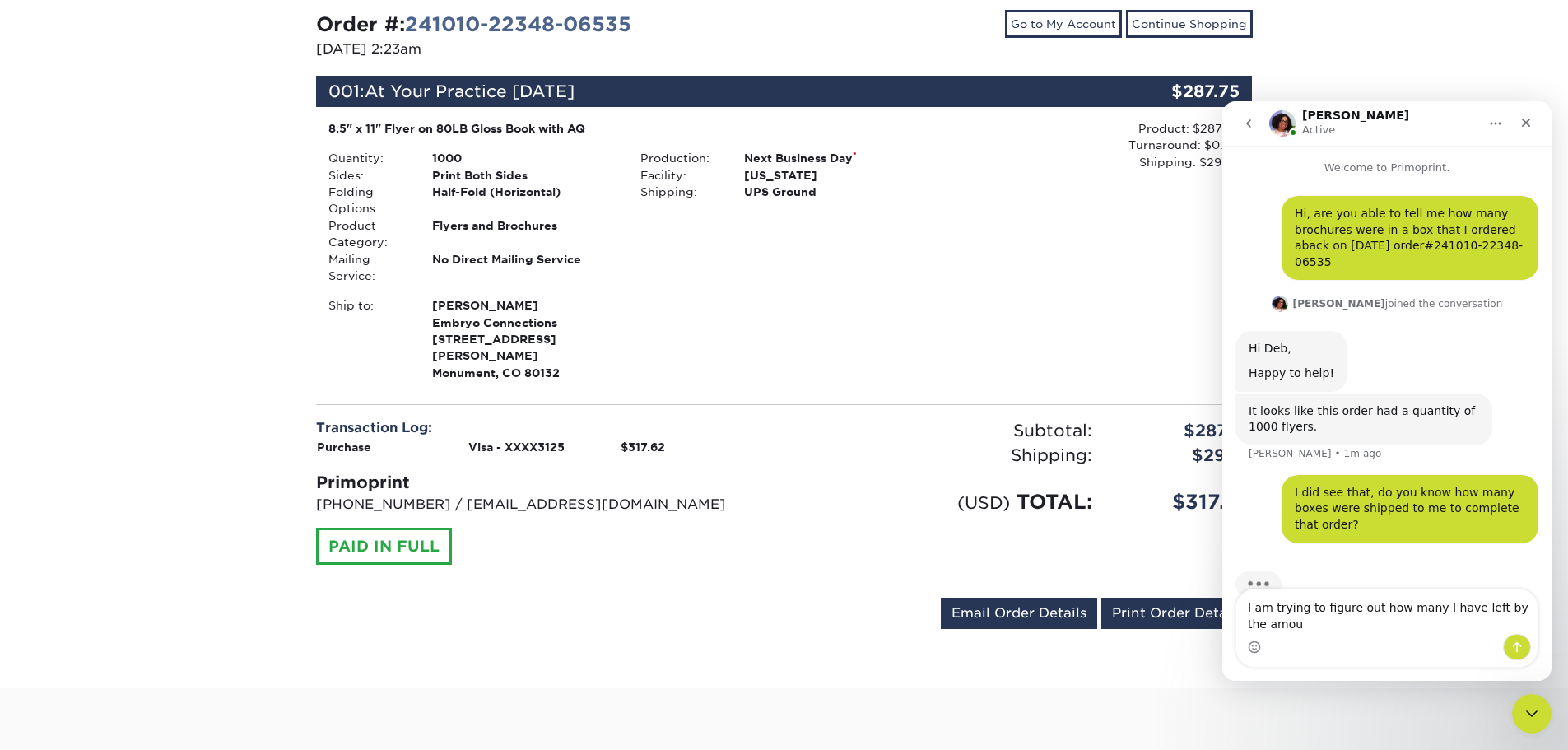
scroll to position [3, 0]
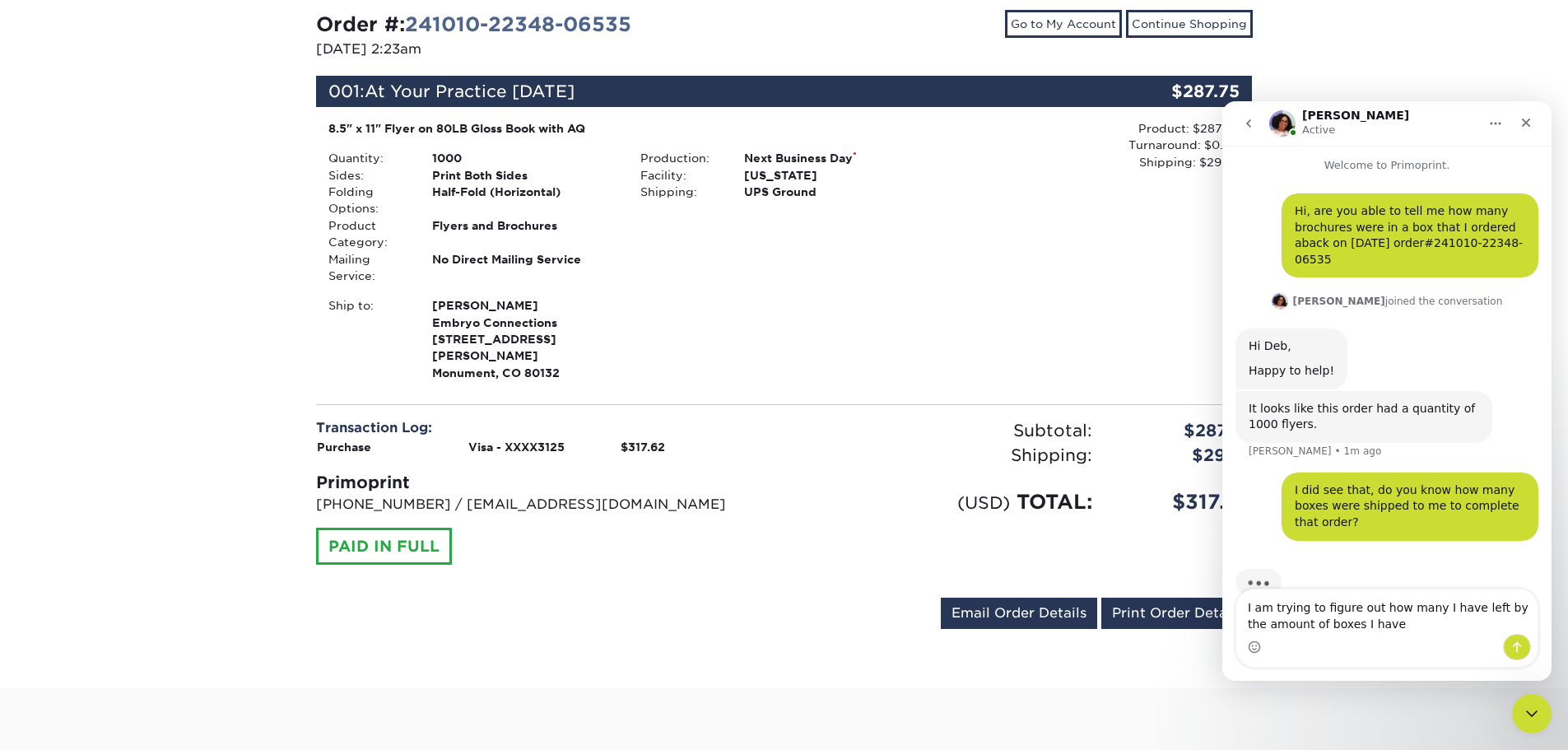
type textarea "I am trying to figure out how many I have left by the amount of boxes I have"
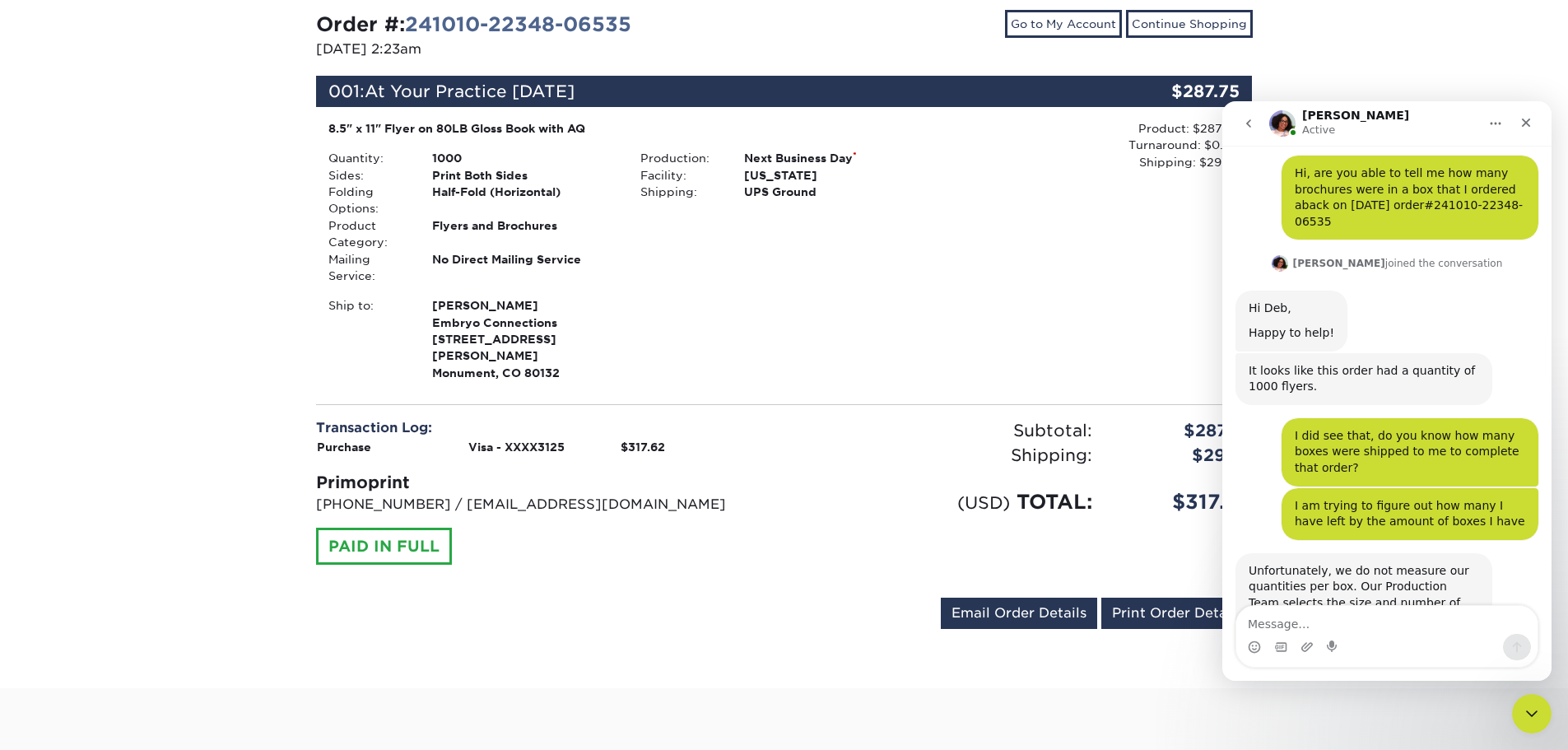
scroll to position [154, 0]
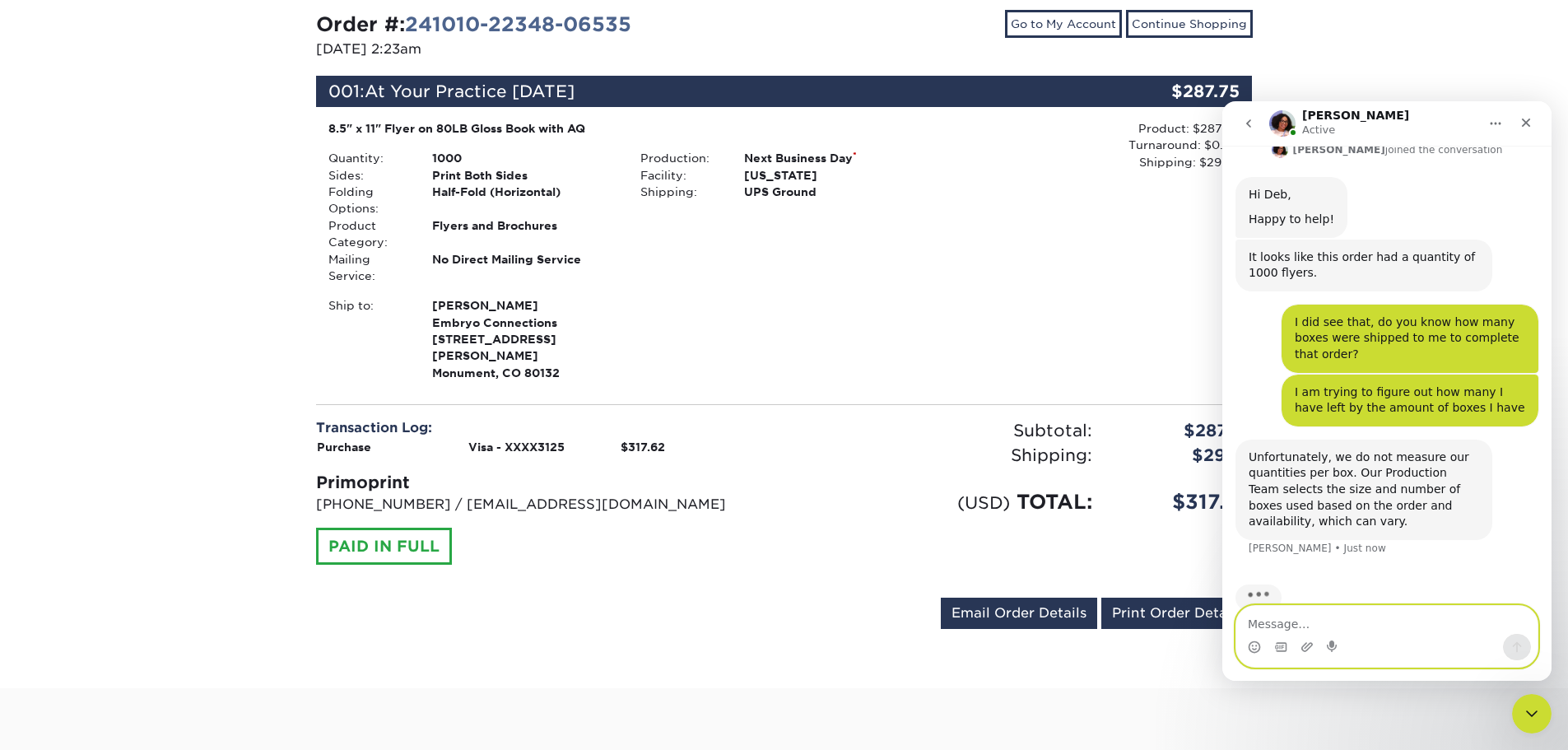
click at [1328, 627] on textarea "Message…" at bounding box center [1386, 619] width 301 height 28
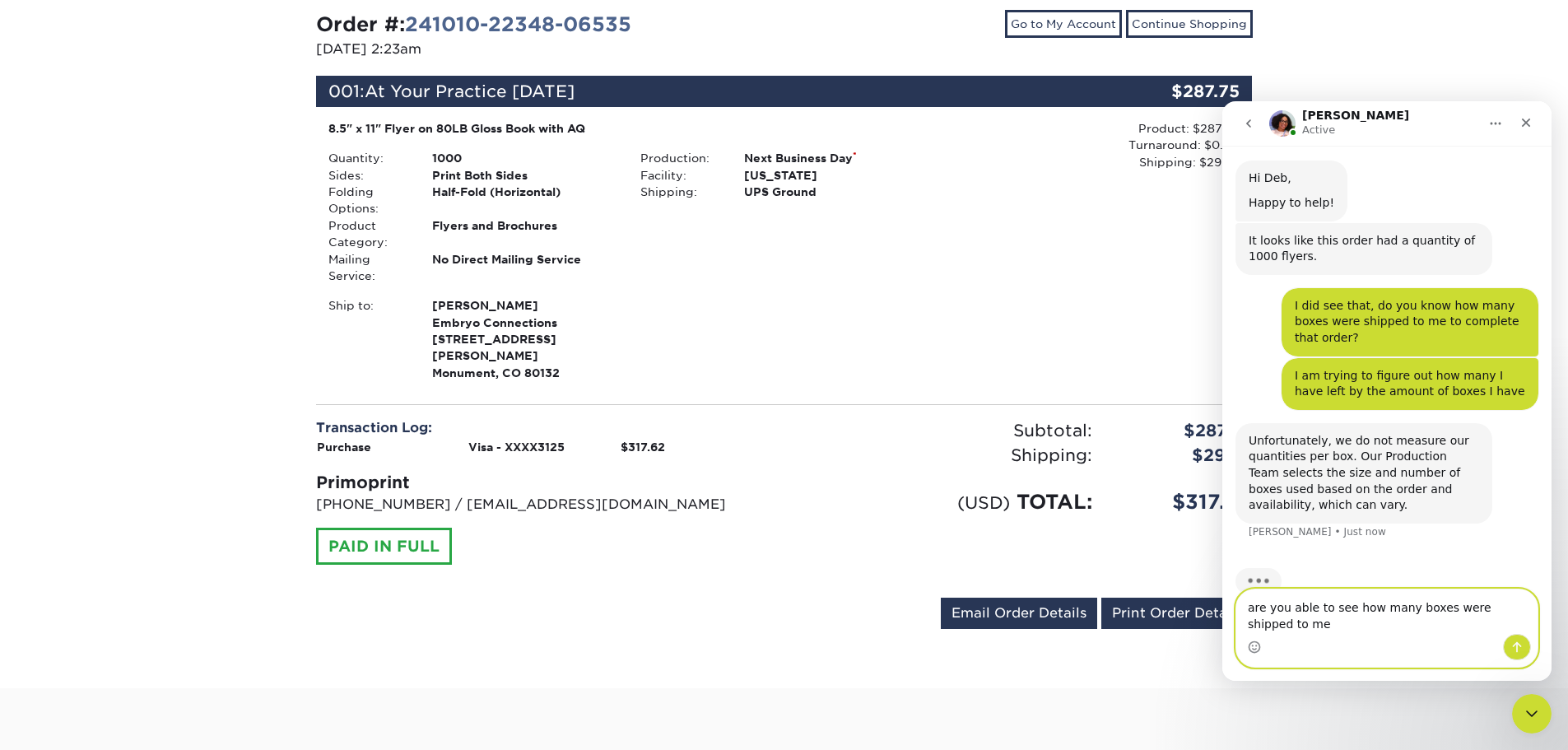
type textarea "are you able to see how many boxes were shipped to me?"
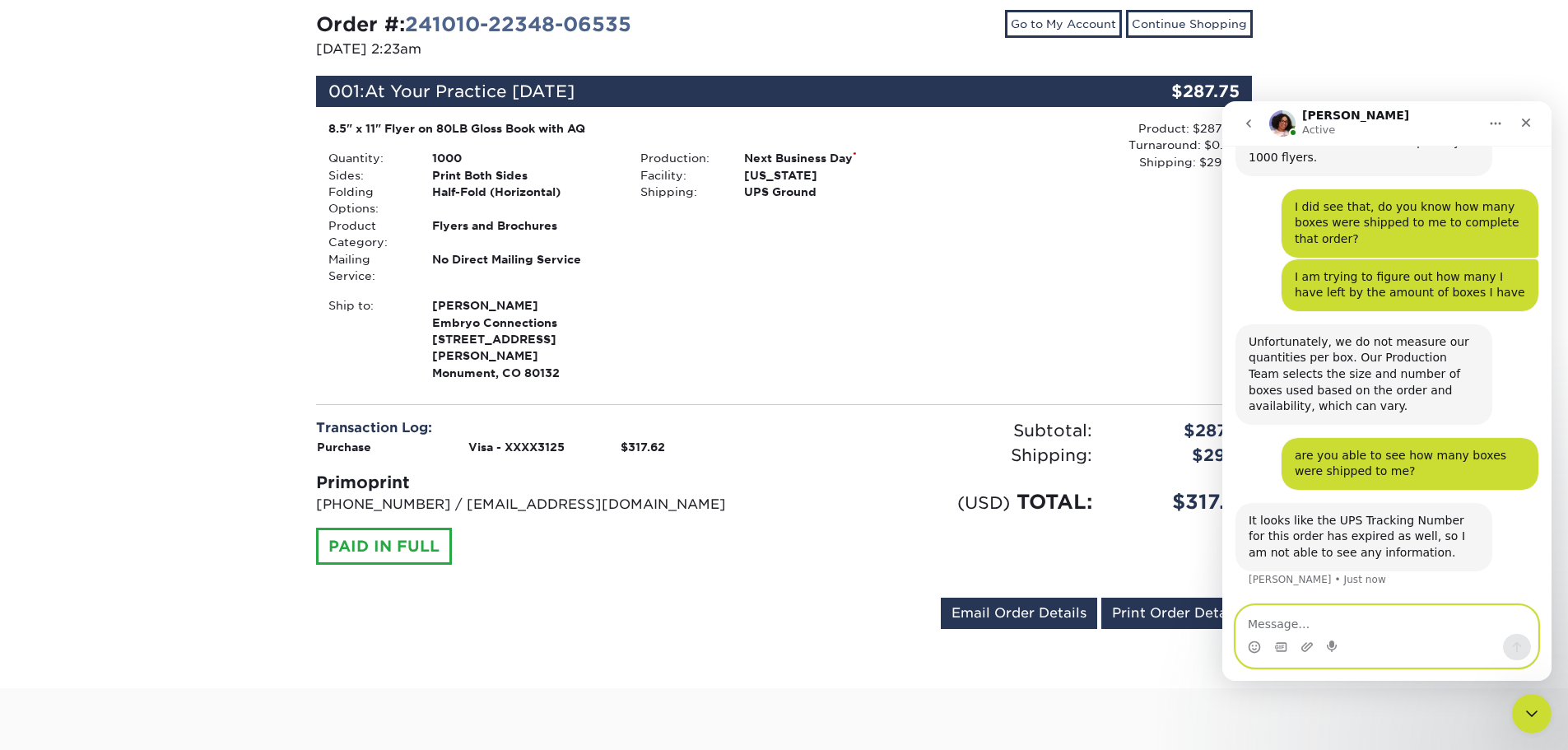
scroll to position [237, 0]
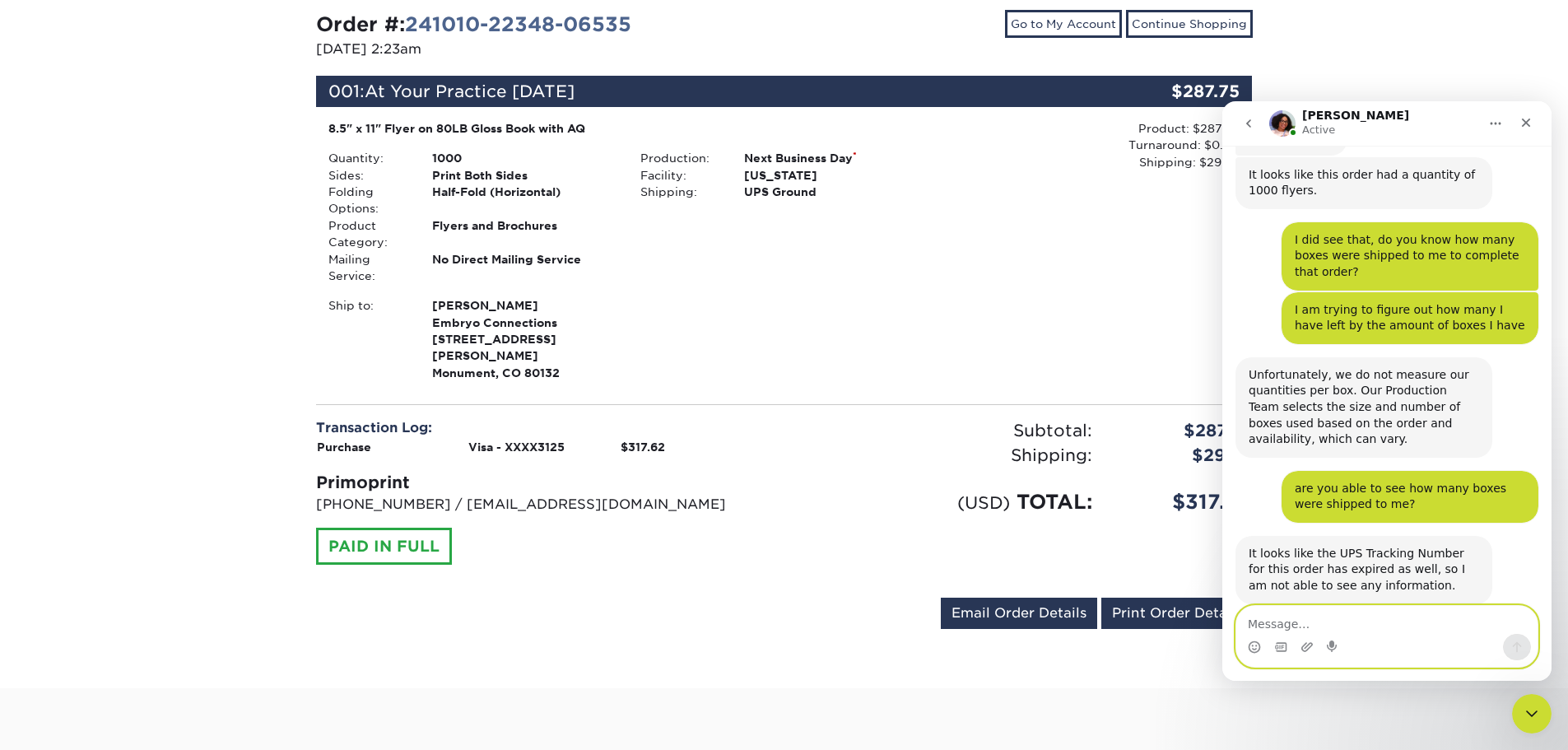
click at [1315, 620] on textarea "Message…" at bounding box center [1386, 619] width 301 height 28
type textarea "okay thank you"
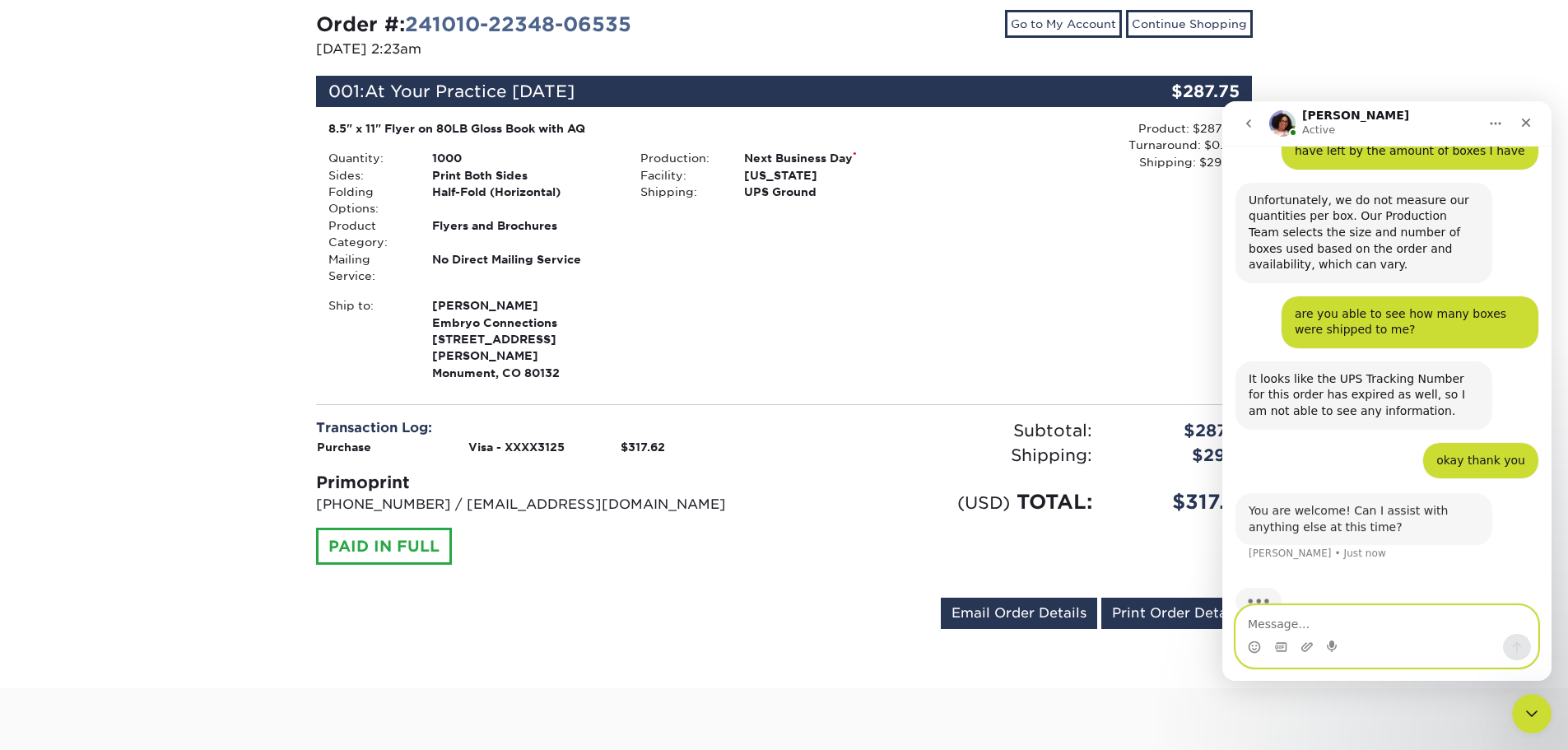
scroll to position [414, 0]
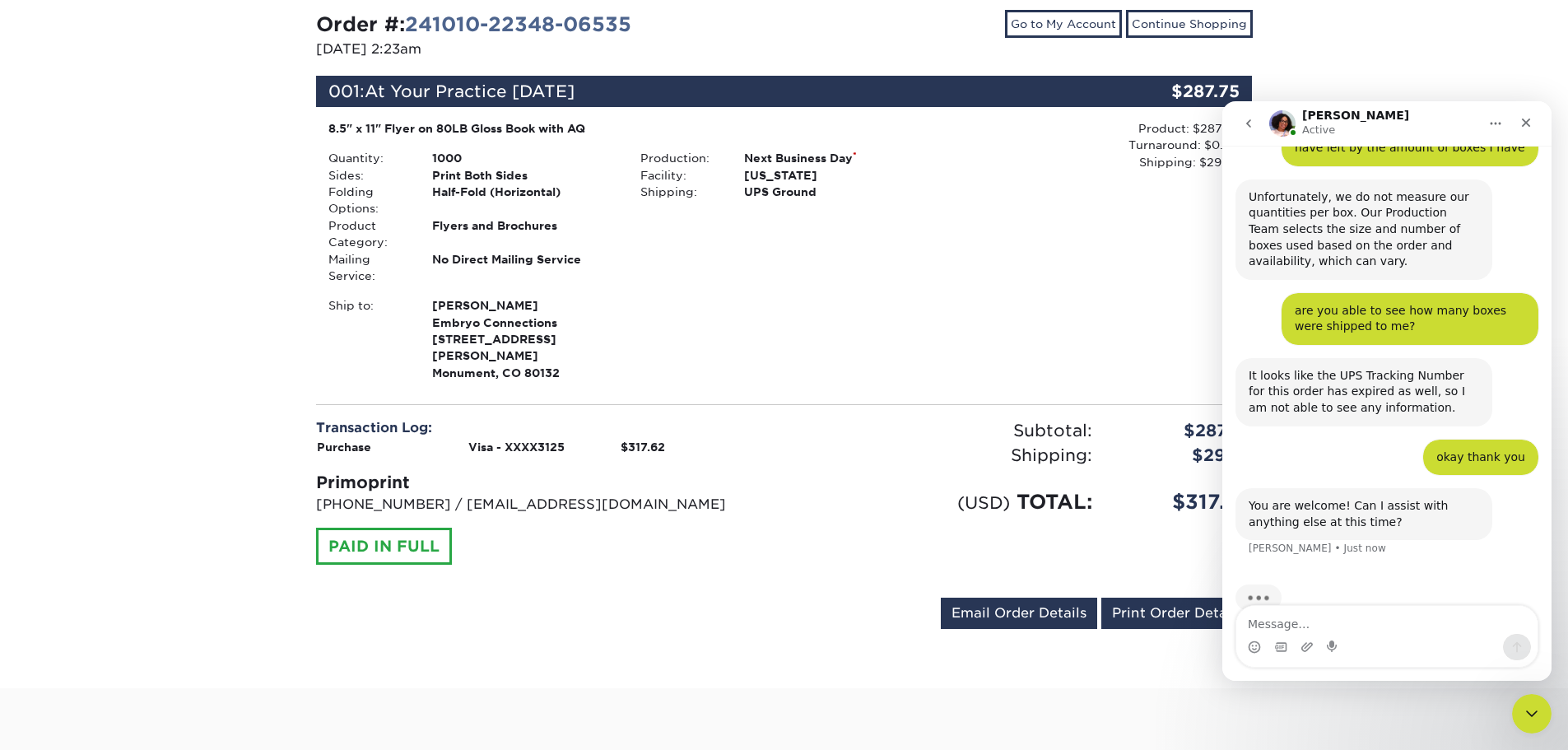
click at [1331, 602] on div "Typing" at bounding box center [1387, 608] width 303 height 64
click at [1331, 608] on textarea "Message…" at bounding box center [1386, 619] width 301 height 28
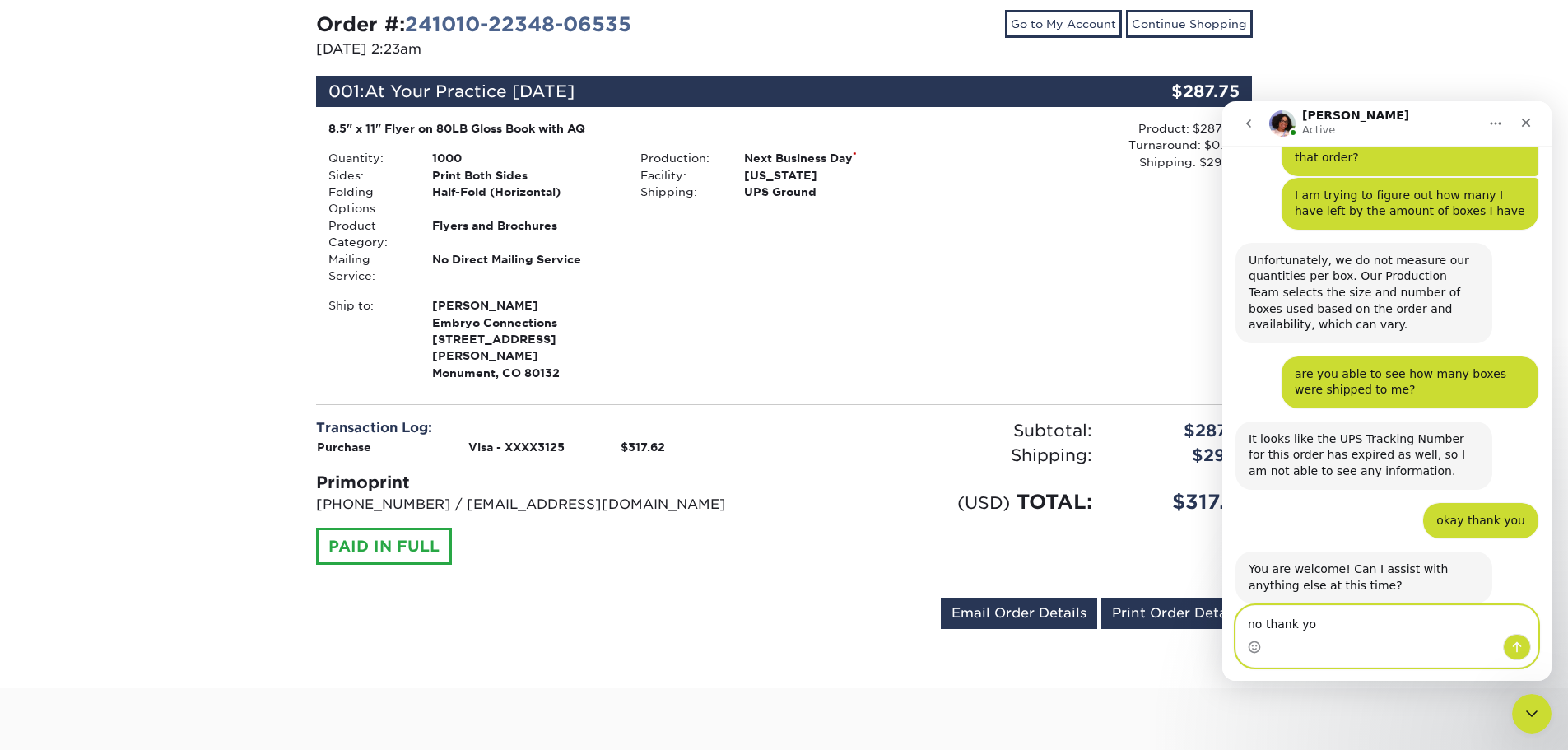
type textarea "no thank you"
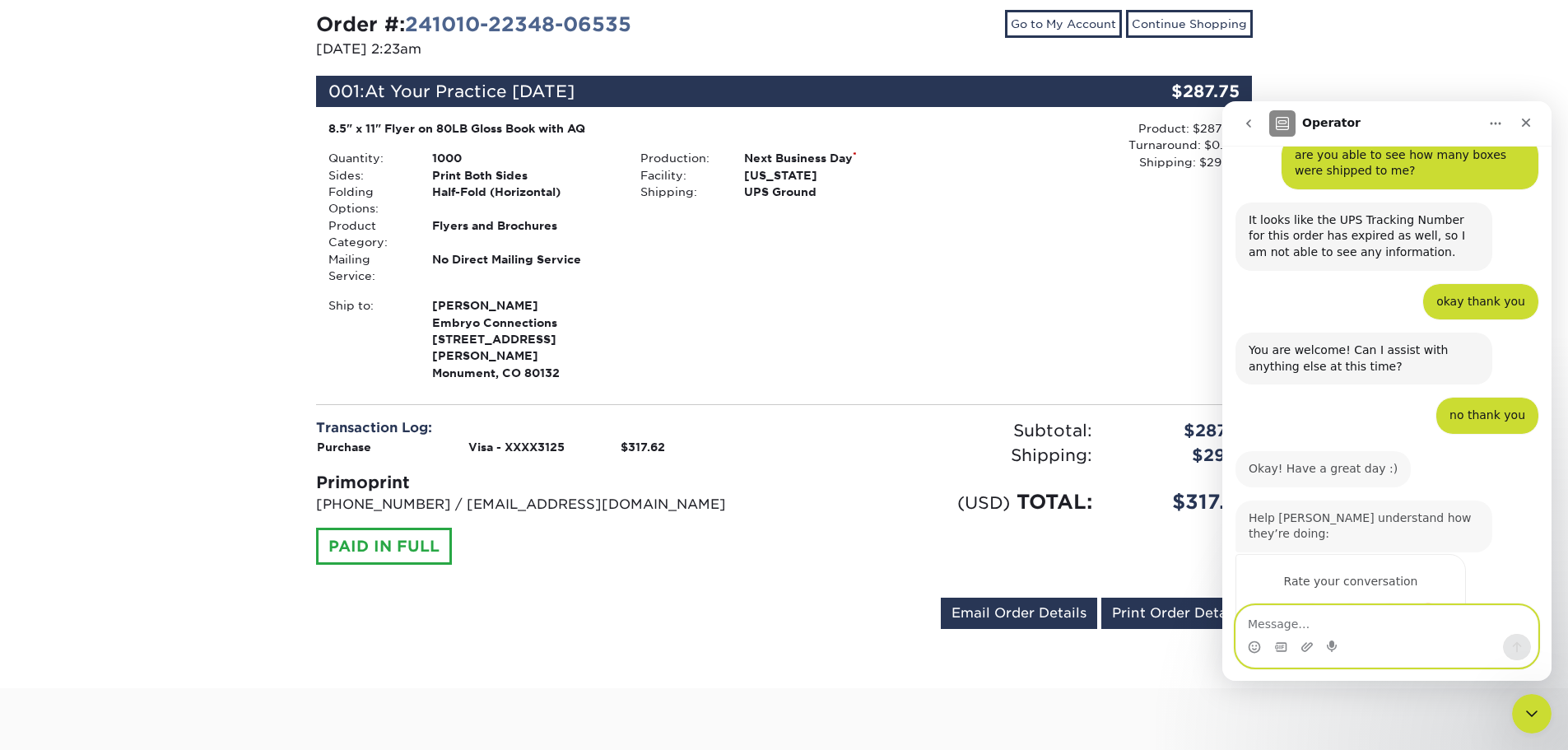
scroll to position [580, 0]
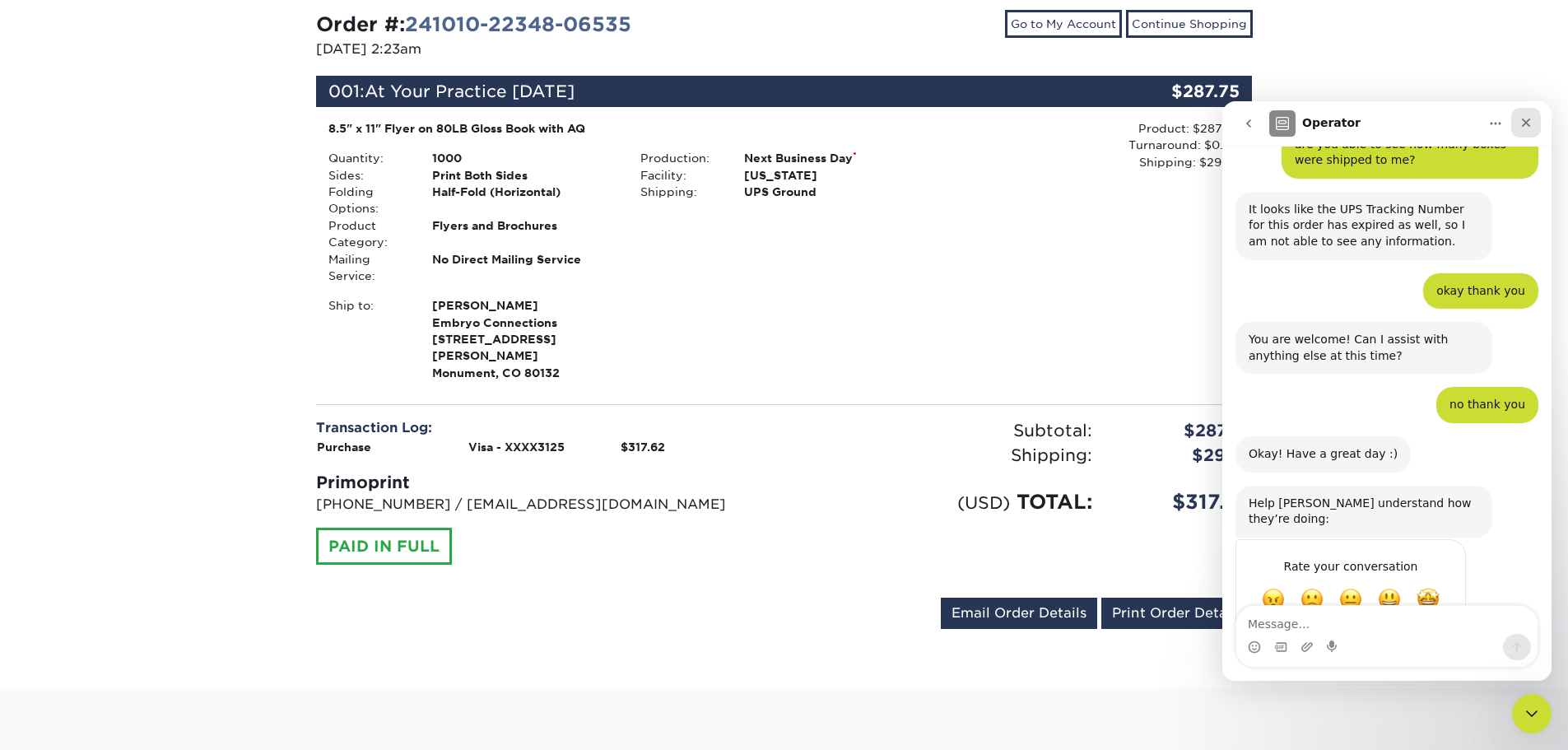
click at [1519, 127] on icon "Close" at bounding box center [1525, 122] width 13 height 13
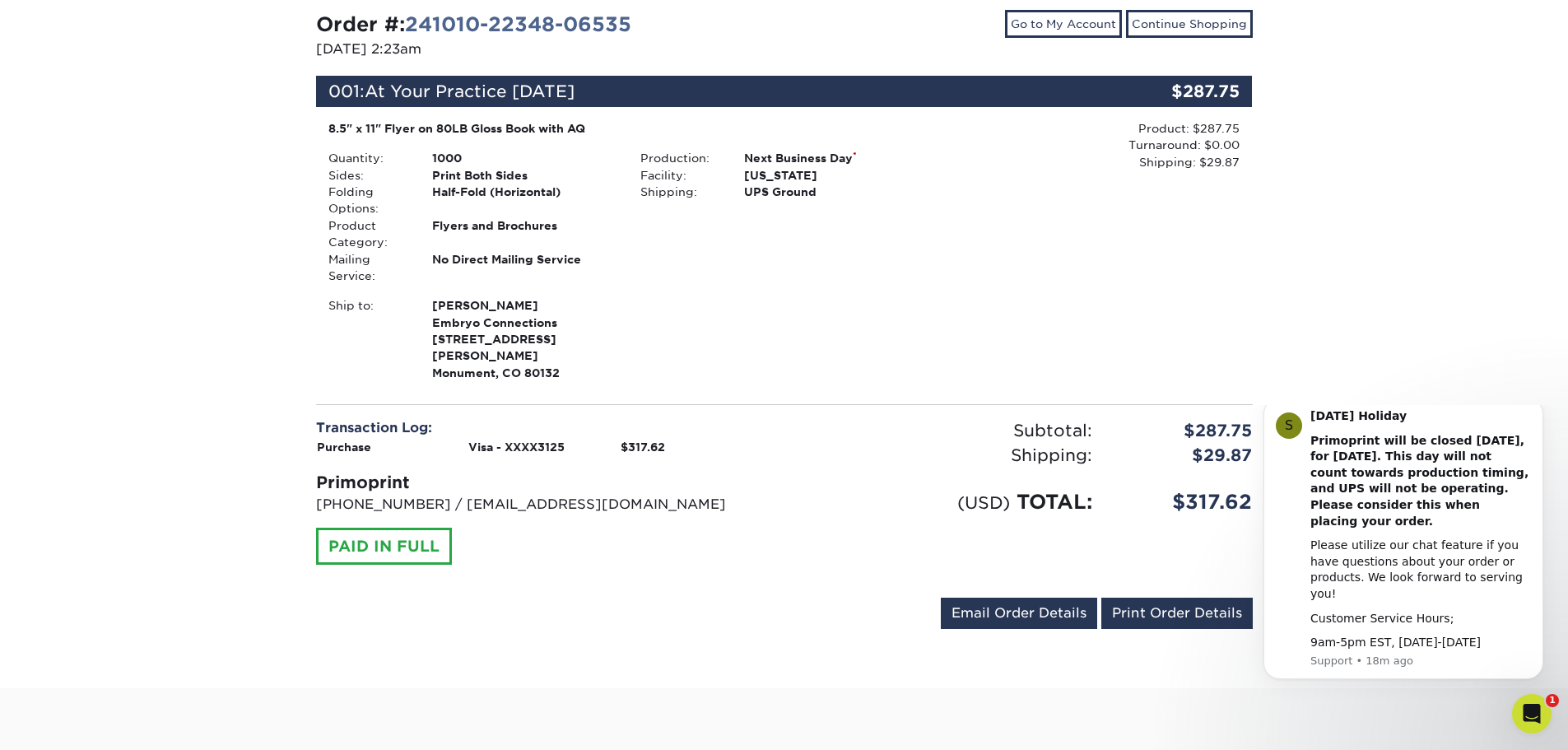
scroll to position [0, 0]
